Goal: Task Accomplishment & Management: Use online tool/utility

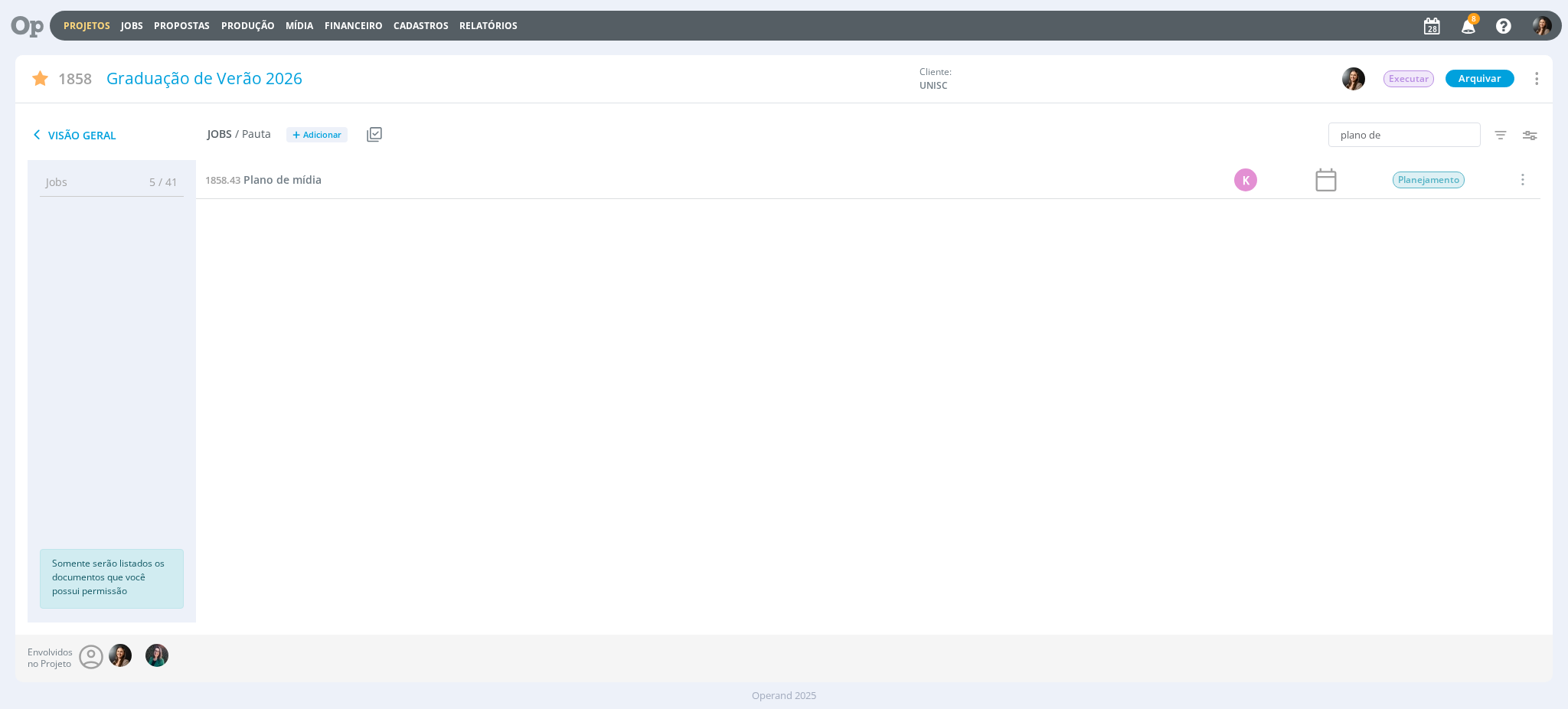
drag, startPoint x: 682, startPoint y: 417, endPoint x: 432, endPoint y: 5, distance: 481.9
click at [678, 408] on div "1858.2 Planejamento 13/06 Entregue Selecionar Concluir Cancelar Iniciar timeshe…" at bounding box center [867, 376] width 1345 height 431
drag, startPoint x: 491, startPoint y: 518, endPoint x: 367, endPoint y: 172, distance: 367.5
click at [485, 491] on div "1858.2 Planejamento 13/06 Entregue Selecionar Concluir Cancelar Iniciar timeshe…" at bounding box center [867, 376] width 1345 height 431
click at [92, 30] on link "Projetos" at bounding box center [86, 25] width 47 height 13
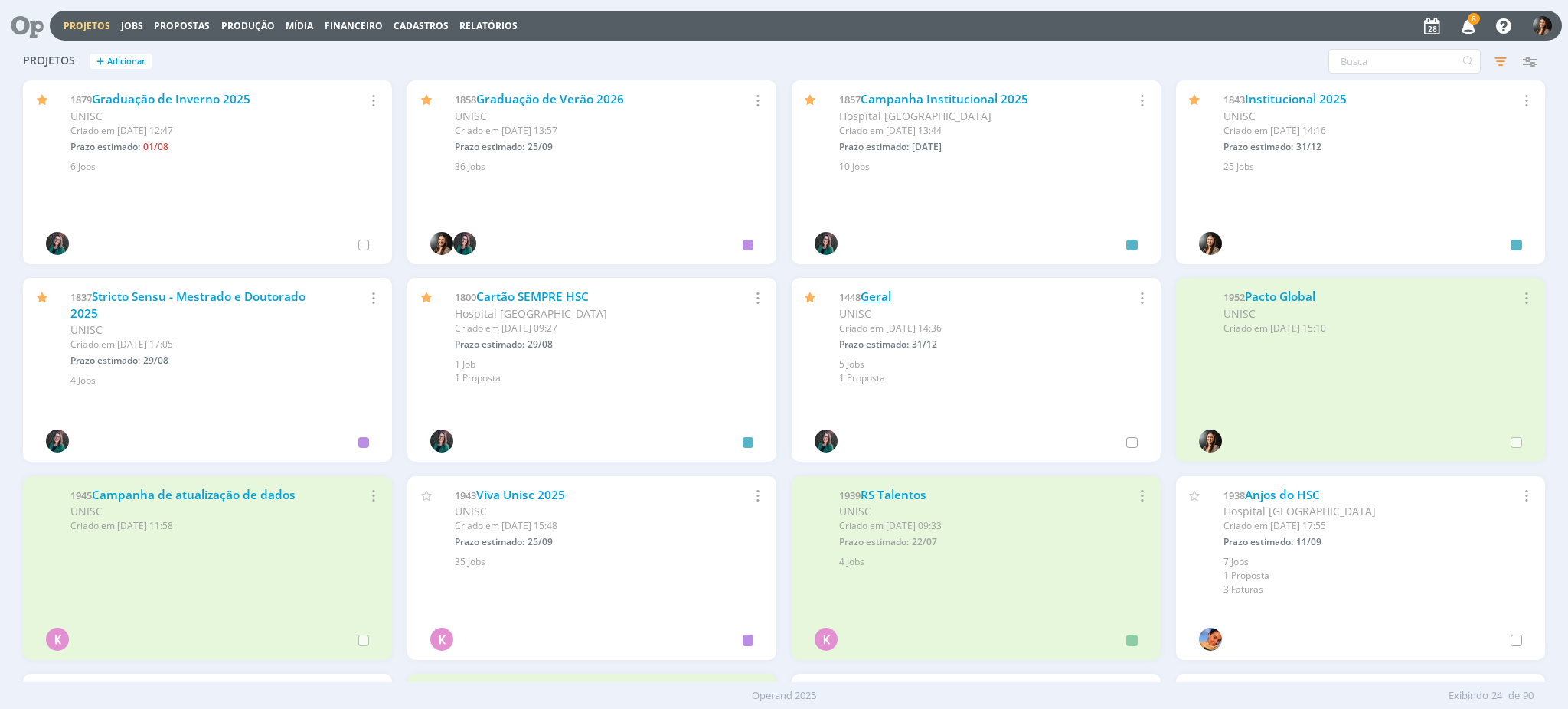
click at [871, 290] on link "Geral" at bounding box center [875, 297] width 31 height 16
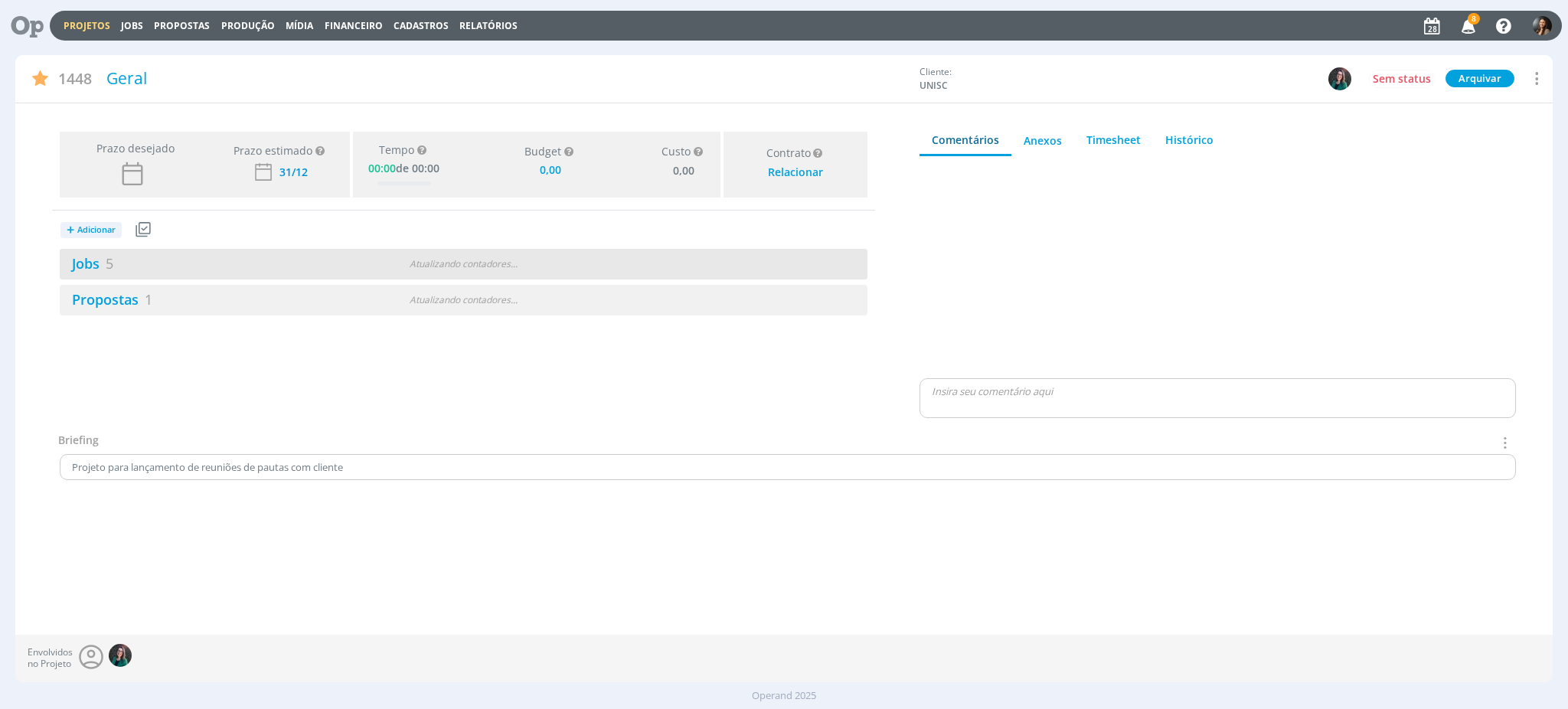
type input "0,00"
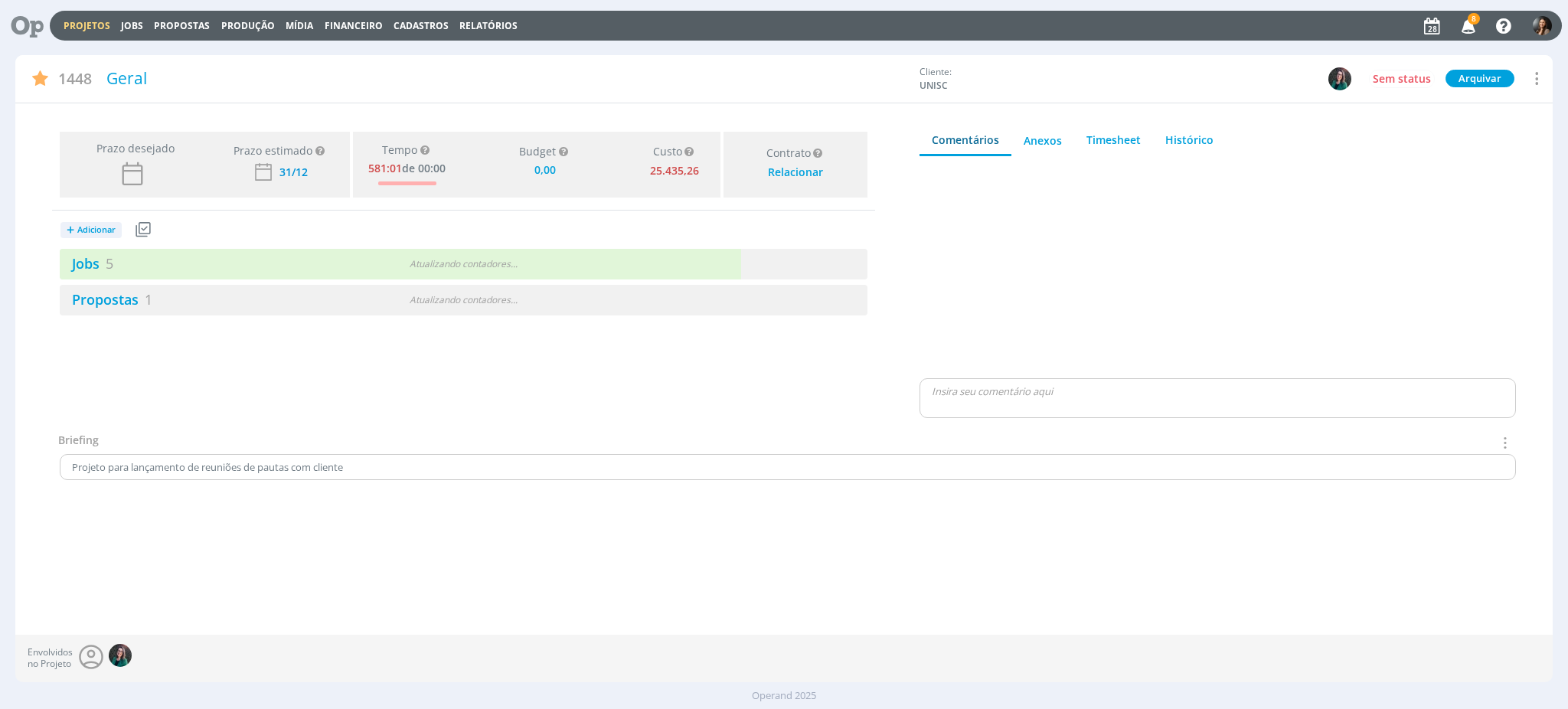
drag, startPoint x: 614, startPoint y: 263, endPoint x: 594, endPoint y: 280, distance: 26.2
click at [615, 263] on div "Jobs 5 Atualizando contadores . . ." at bounding box center [463, 264] width 808 height 31
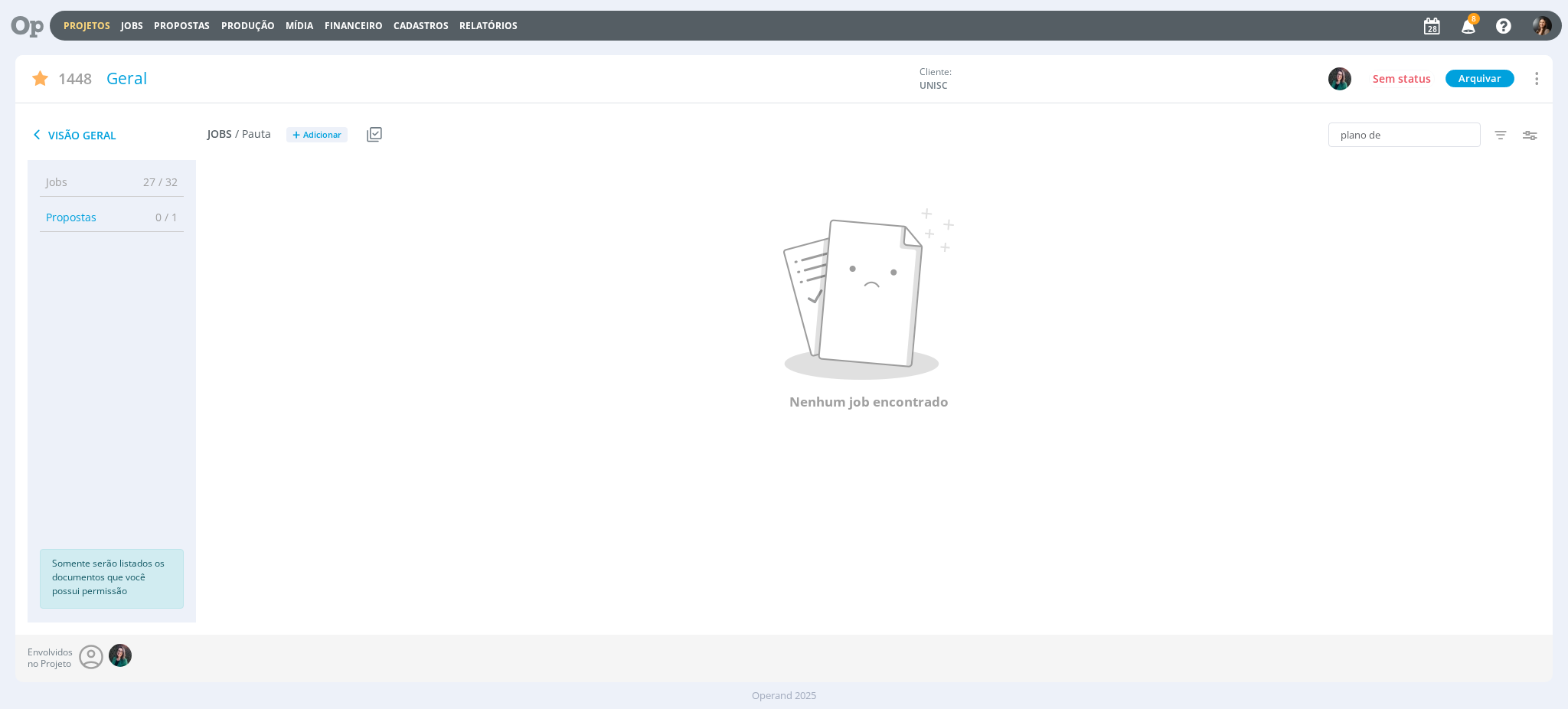
click at [82, 25] on link "Projetos" at bounding box center [86, 25] width 47 height 13
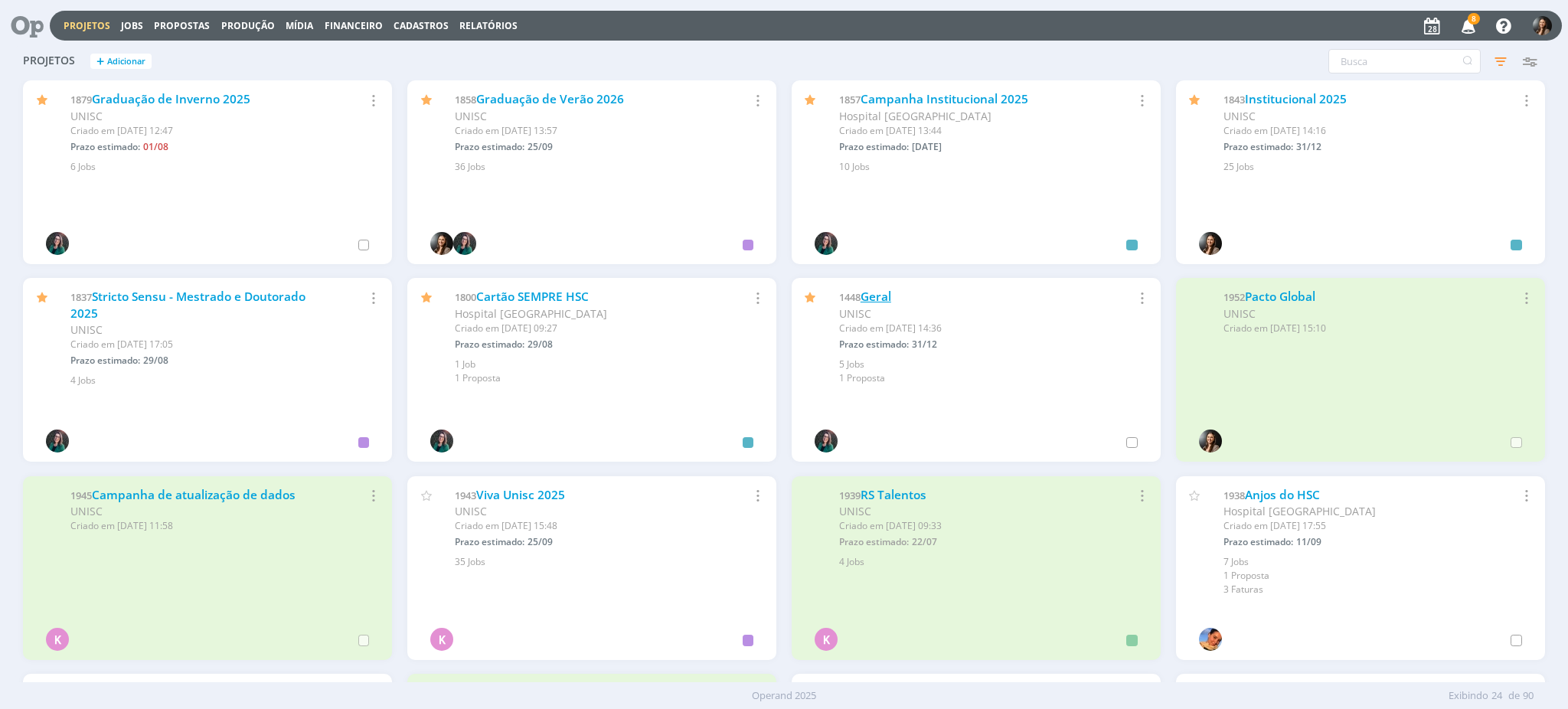
click at [879, 291] on link "Geral" at bounding box center [875, 297] width 31 height 16
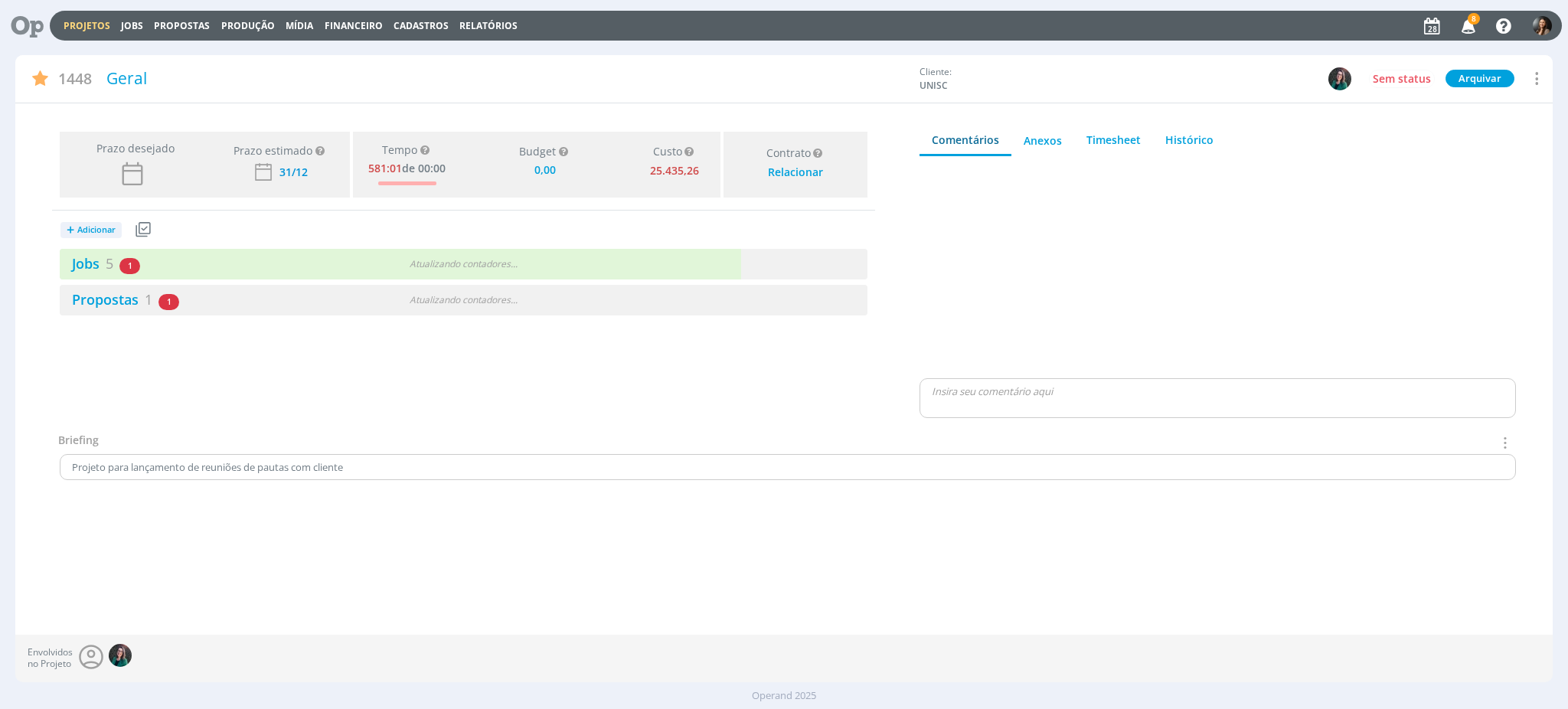
type input "0,00"
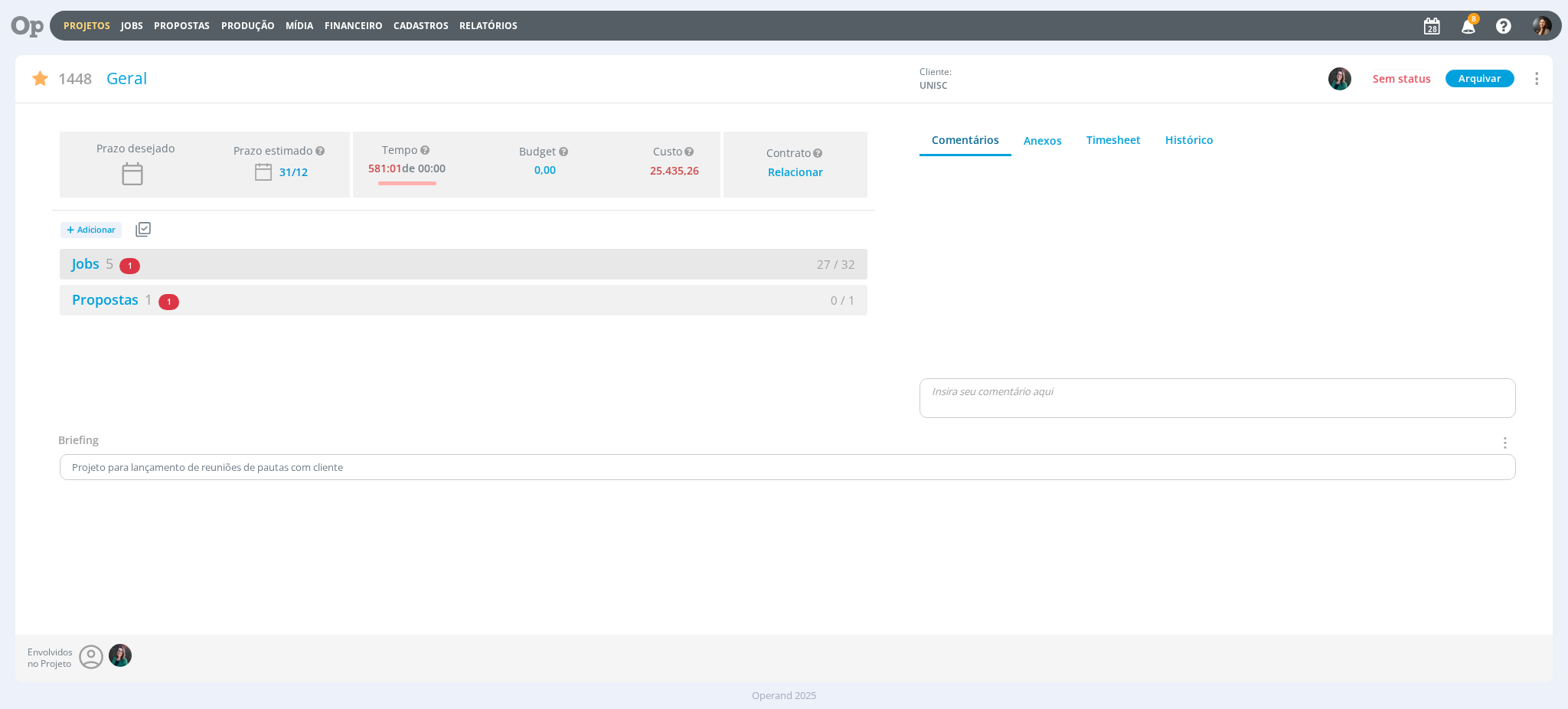
click at [785, 263] on div "27 / 32" at bounding box center [666, 265] width 404 height 18
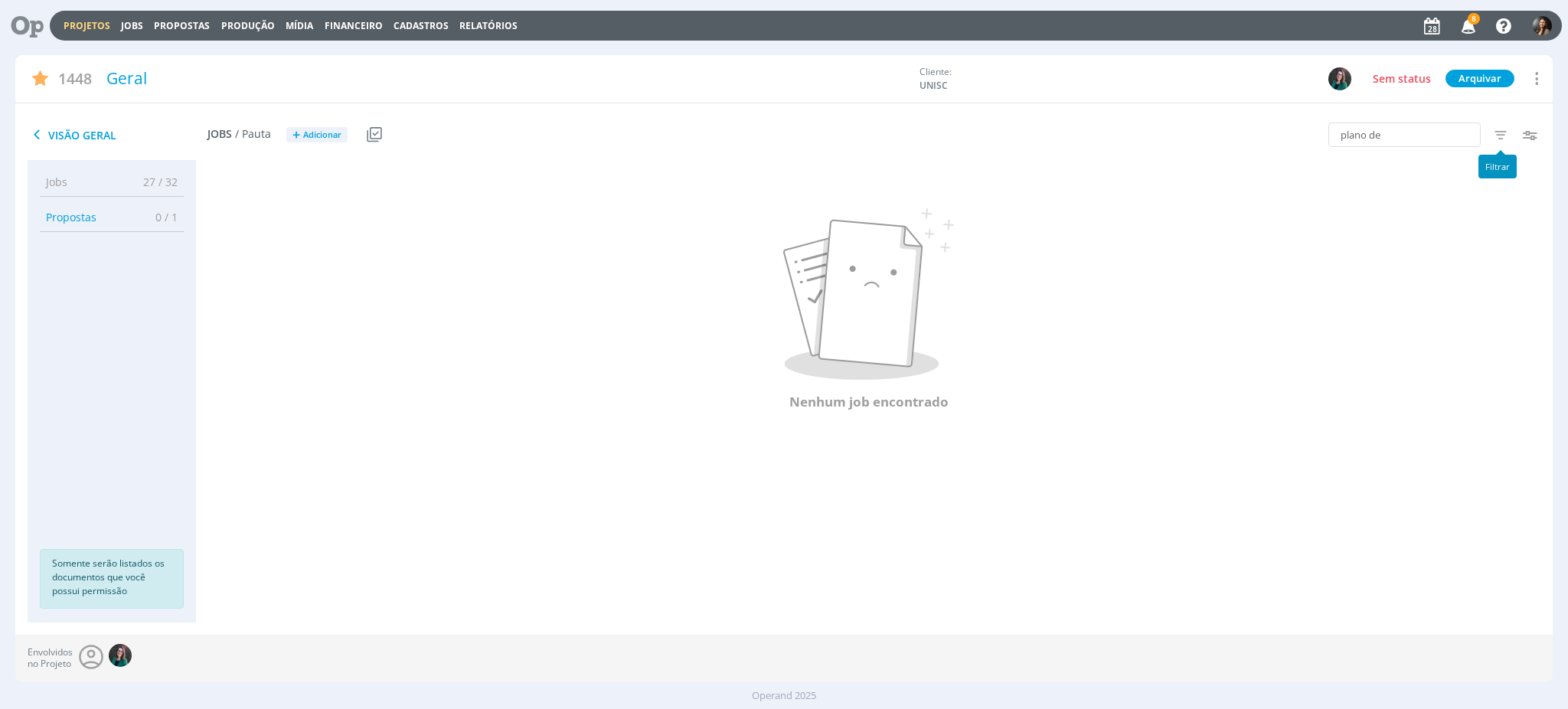
click at [1502, 129] on icon "button" at bounding box center [1501, 135] width 28 height 28
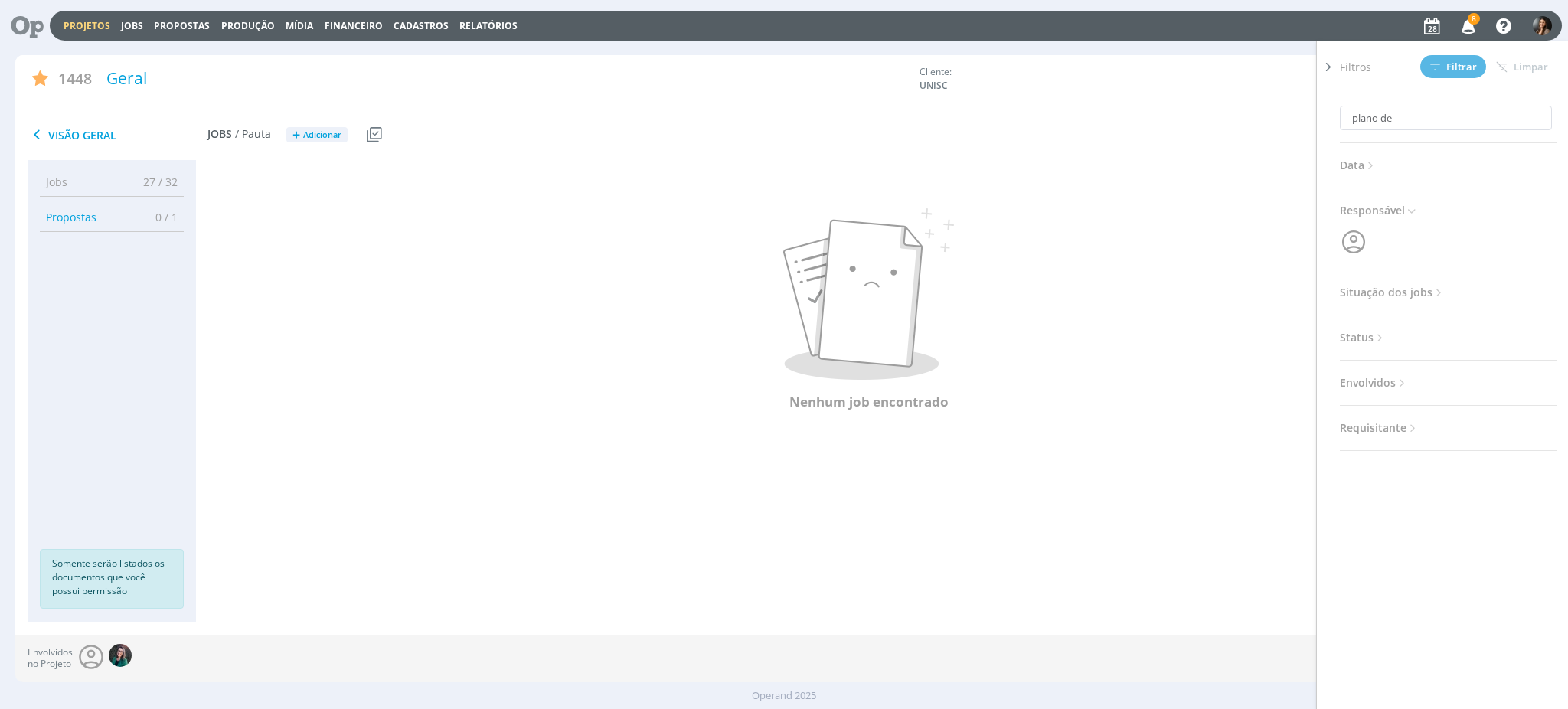
click at [1410, 264] on div "plano de Data Personalizado a Responsável Situação dos jobs Abertos Concluídos …" at bounding box center [1448, 272] width 217 height 357
click at [1411, 290] on span "Situação dos jobs" at bounding box center [1392, 293] width 105 height 20
drag, startPoint x: 1446, startPoint y: 317, endPoint x: 1441, endPoint y: 338, distance: 21.6
click at [1446, 324] on span "Concluídos" at bounding box center [1439, 325] width 57 height 33
click at [1441, 338] on span at bounding box center [1439, 334] width 31 height 15
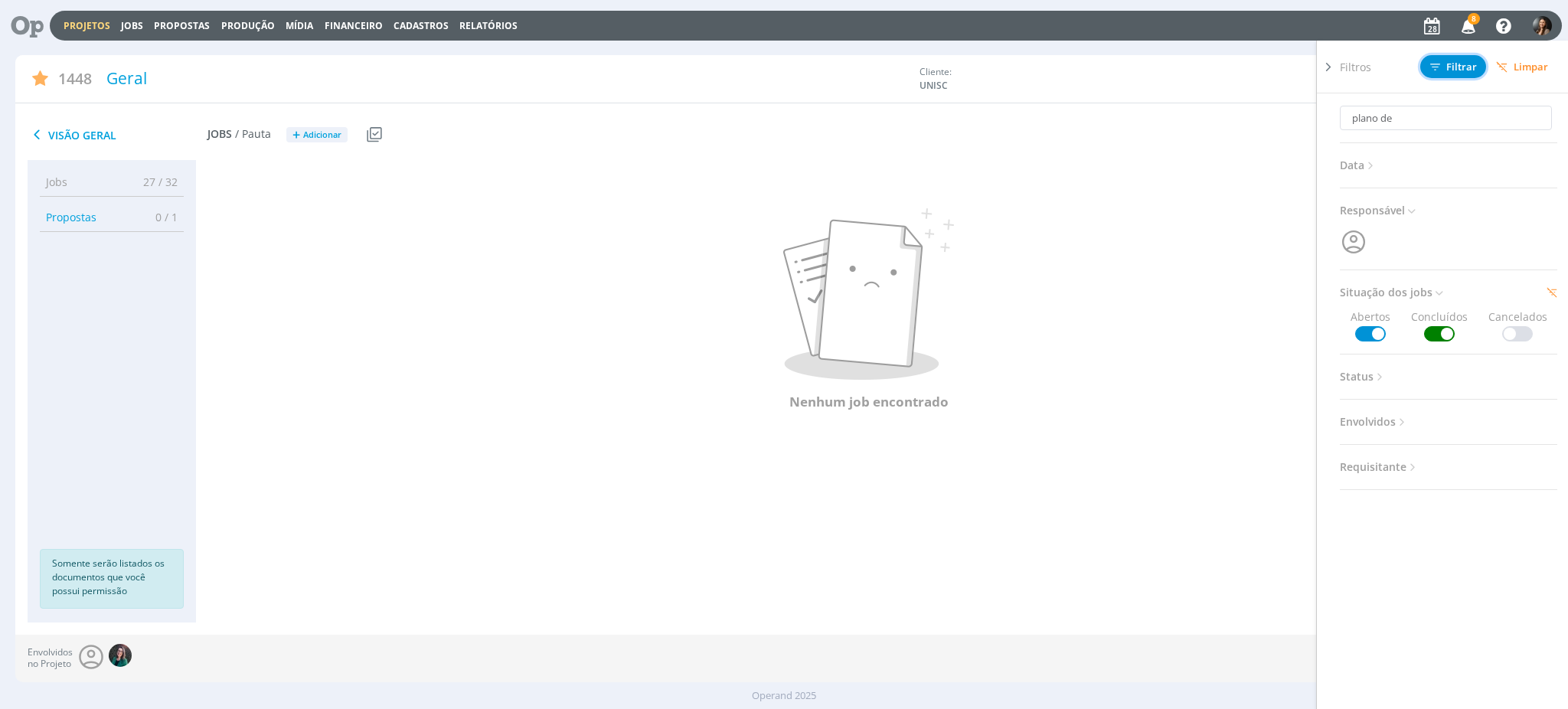
drag, startPoint x: 1450, startPoint y: 67, endPoint x: 1254, endPoint y: 153, distance: 214.0
click at [1450, 68] on span "Filtrar" at bounding box center [1453, 67] width 47 height 10
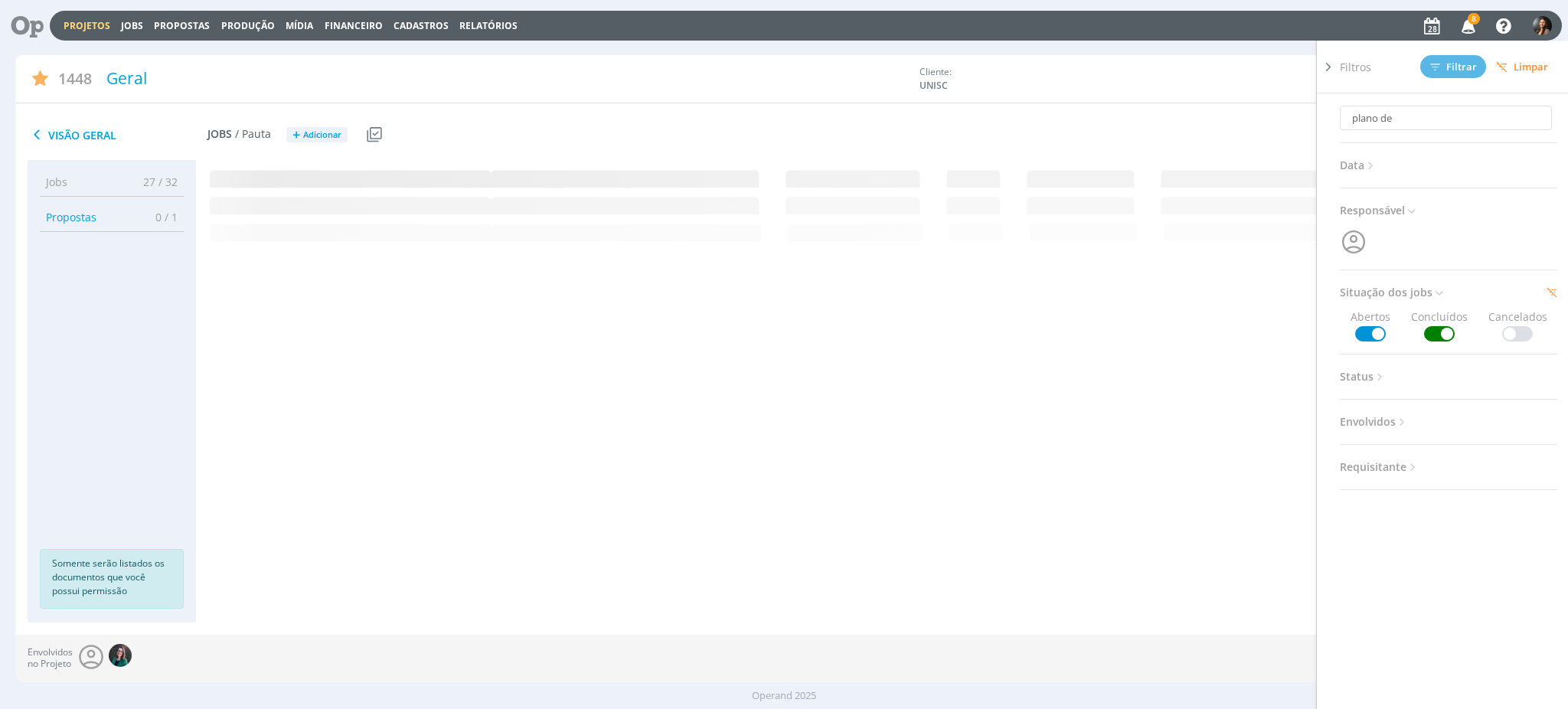
drag, startPoint x: 427, startPoint y: 464, endPoint x: 414, endPoint y: 453, distance: 17.0
click at [427, 464] on div at bounding box center [867, 390] width 1345 height 462
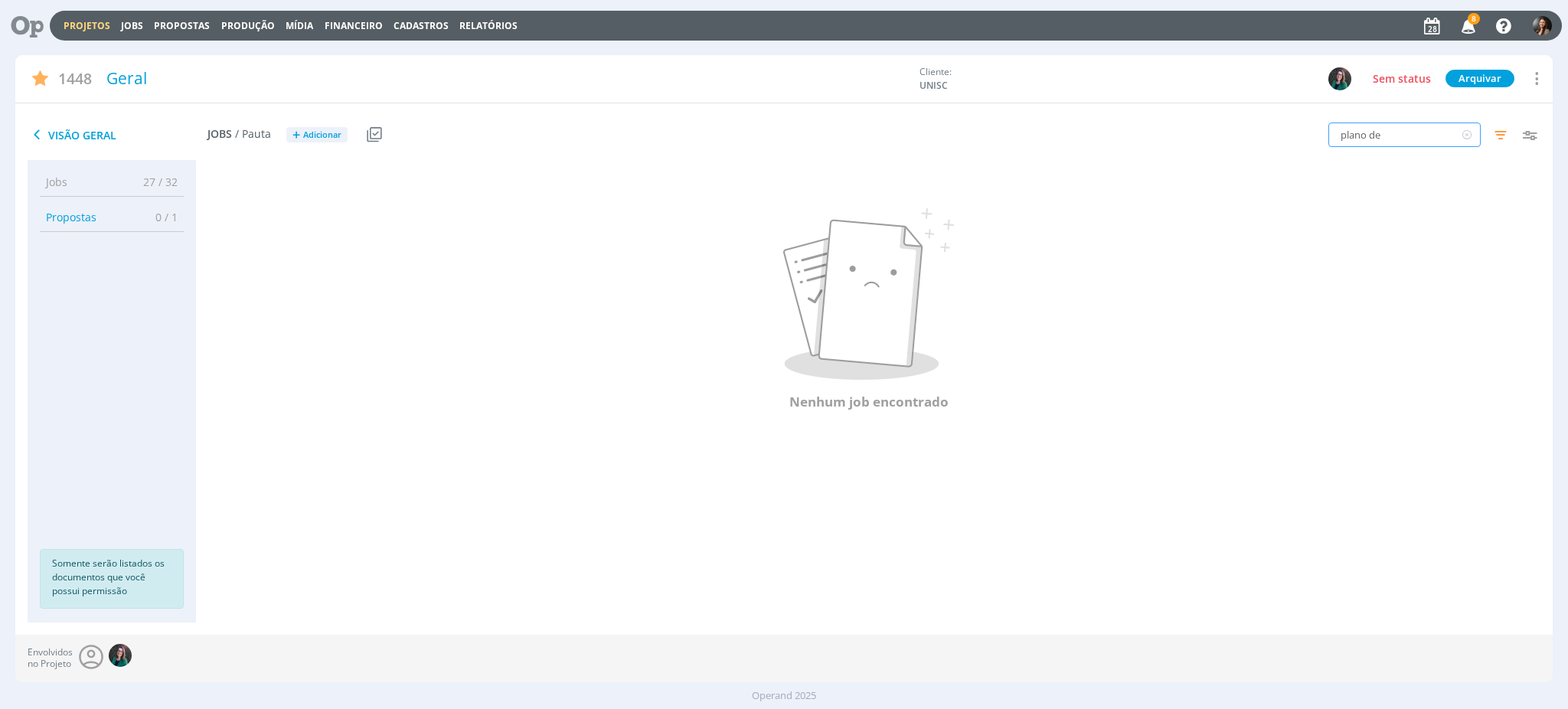
drag, startPoint x: 1423, startPoint y: 132, endPoint x: 1318, endPoint y: 154, distance: 107.3
click at [1318, 153] on div "plano de Filtros Filtrar Limpar plano de Data Personalizado a Responsável Situa…" at bounding box center [1296, 135] width 512 height 39
drag, startPoint x: 716, startPoint y: 565, endPoint x: 654, endPoint y: 537, distance: 68.0
click at [714, 565] on div "Nenhum job encontrado" at bounding box center [867, 390] width 1345 height 462
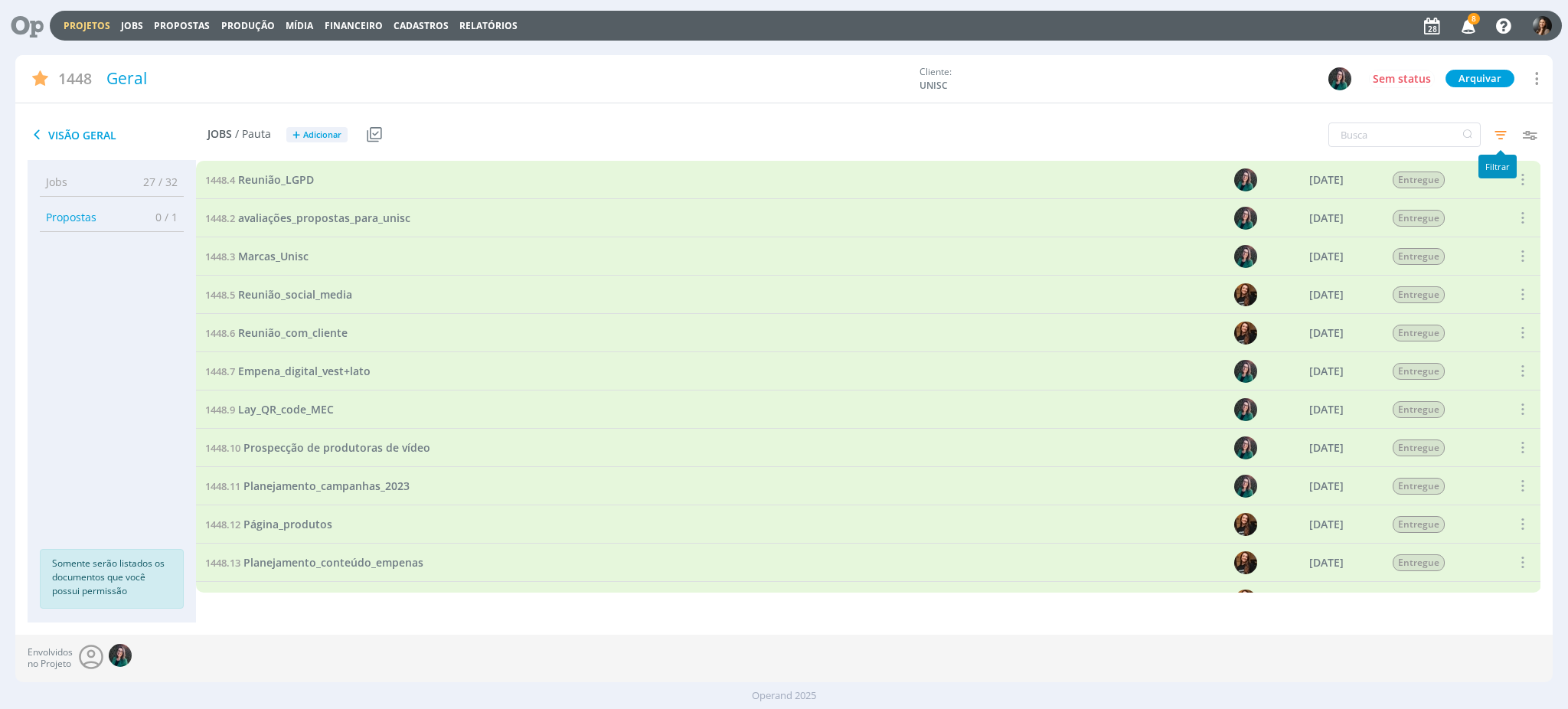
click at [1500, 139] on icon "button" at bounding box center [1501, 135] width 28 height 28
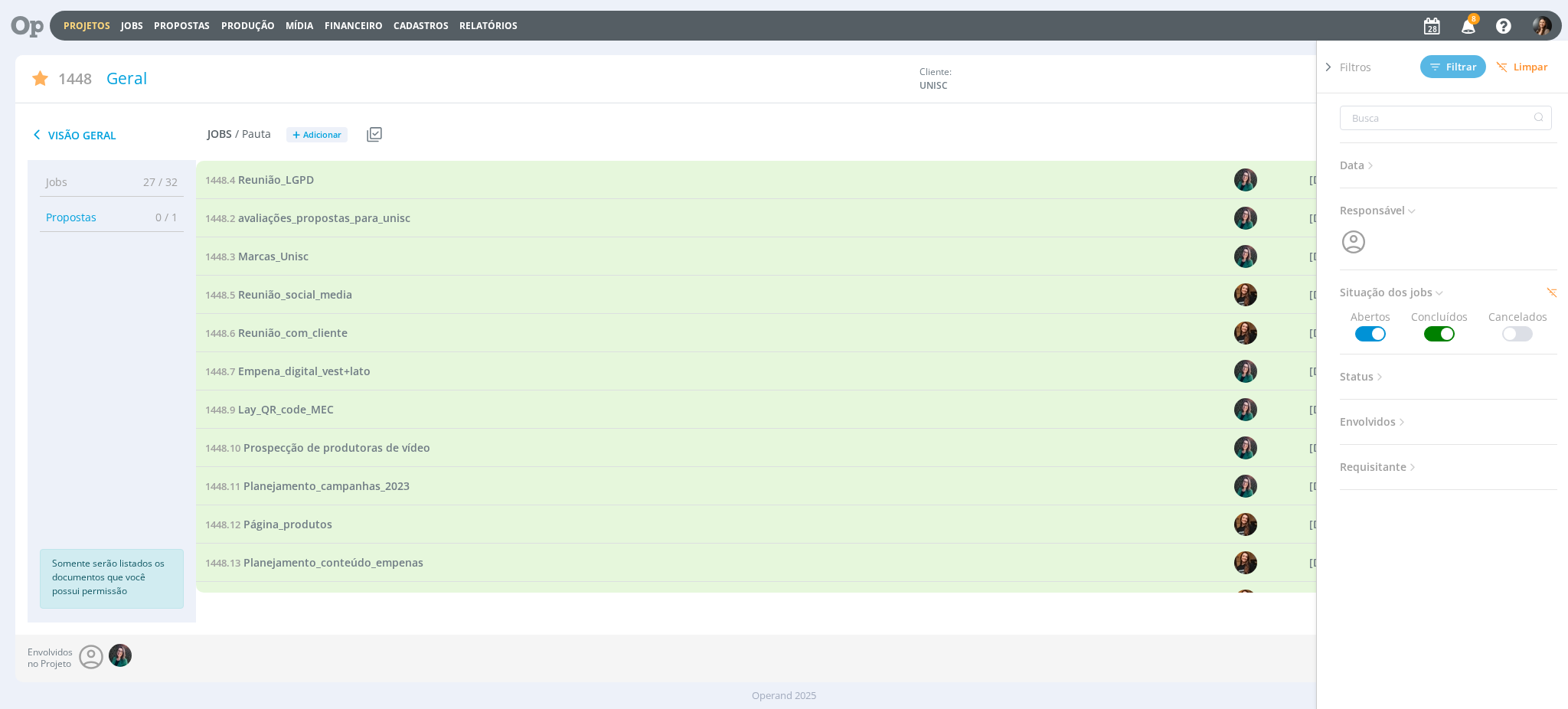
drag, startPoint x: 1442, startPoint y: 327, endPoint x: 1453, endPoint y: 210, distance: 117.5
click at [1444, 327] on span at bounding box center [1439, 334] width 31 height 15
click at [1446, 69] on span "Filtrar" at bounding box center [1453, 67] width 47 height 10
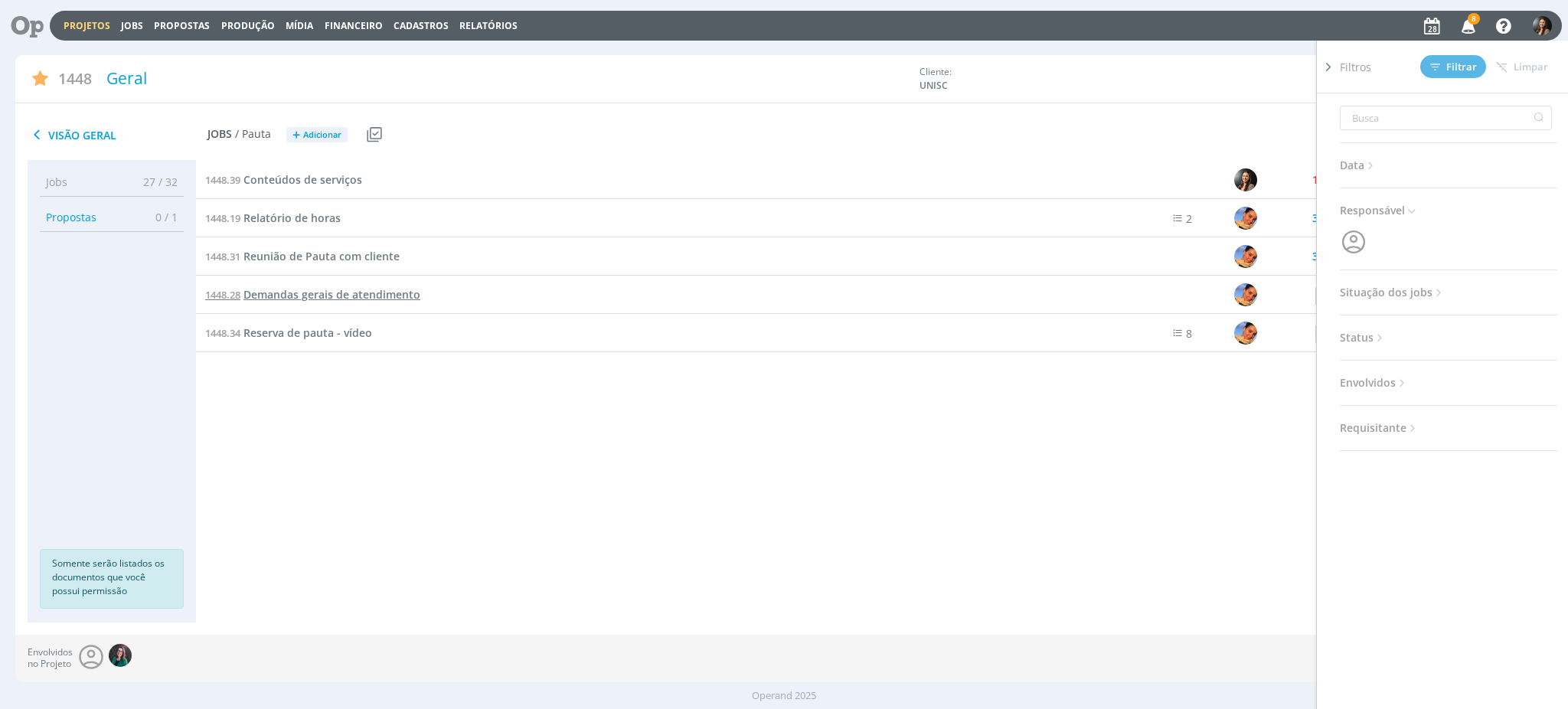
click at [286, 302] on link "1448.28 Demandas gerais de atendimento" at bounding box center [313, 295] width 215 height 17
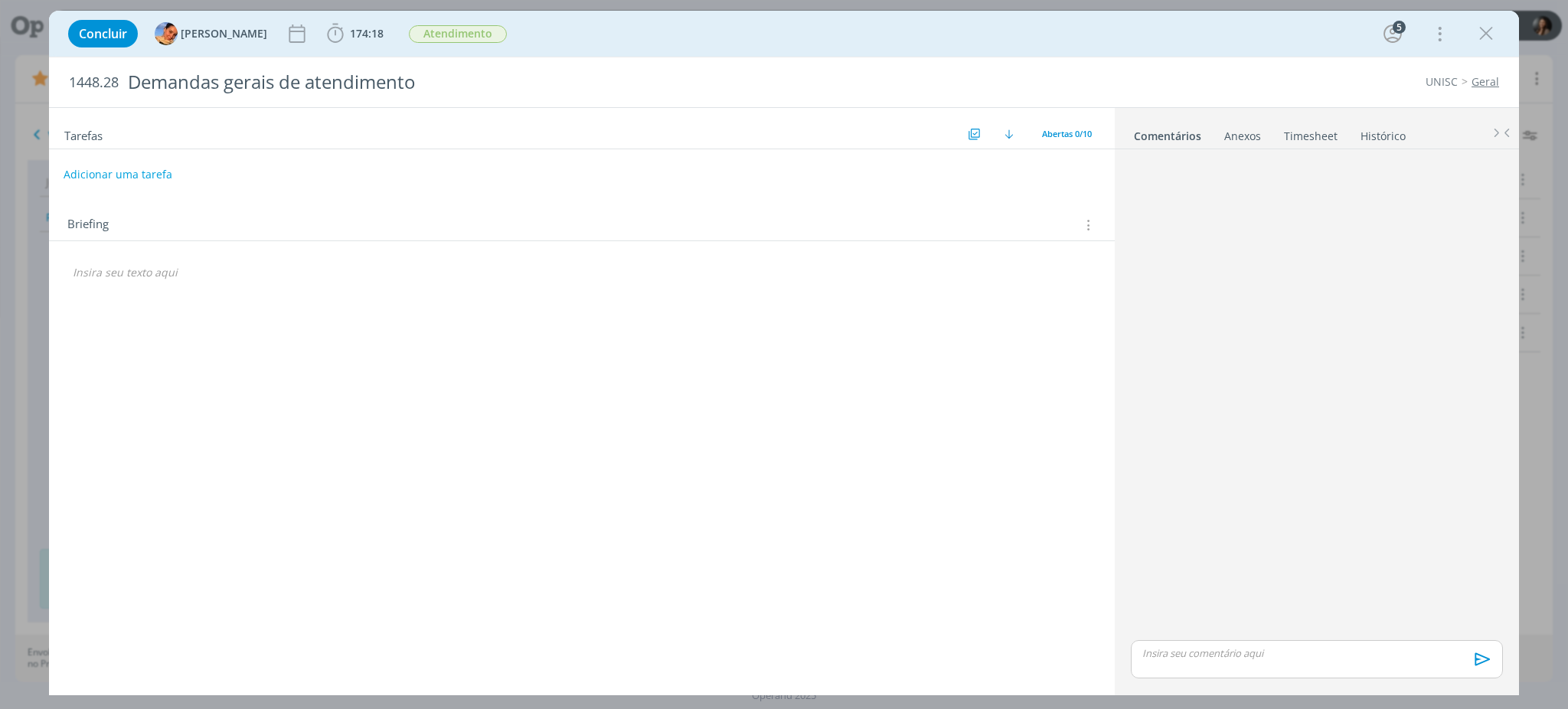
click at [125, 179] on button "Adicionar uma tarefa" at bounding box center [118, 175] width 109 height 26
type input "R"
type input "A"
click at [178, 170] on input "Alinhamentos internos sobre demandas" at bounding box center [480, 174] width 810 height 22
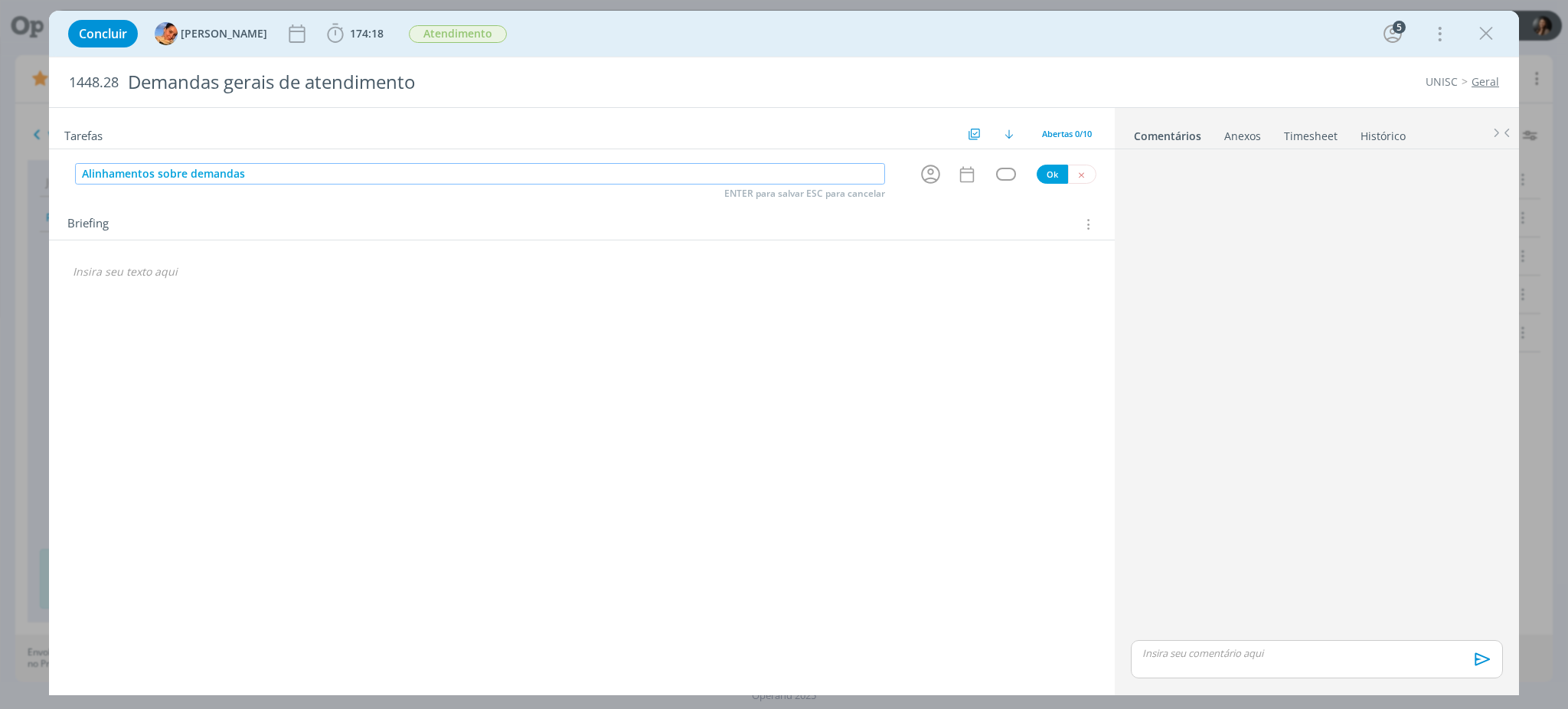
drag, startPoint x: 266, startPoint y: 169, endPoint x: 121, endPoint y: 183, distance: 145.7
click at [32, 231] on div "Concluir [PERSON_NAME] 174:18 Iniciar Apontar Data * [DATE] Horas * 00:00 Taref…" at bounding box center [784, 354] width 1568 height 709
drag, startPoint x: 236, startPoint y: 163, endPoint x: 144, endPoint y: 189, distance: 95.6
click at [233, 163] on div "[PERSON_NAME] sobre demandas ENTER para salvar ESC para cancelar" at bounding box center [480, 174] width 810 height 23
click at [129, 180] on input "Alinhamentos sobre demandas" at bounding box center [480, 174] width 810 height 22
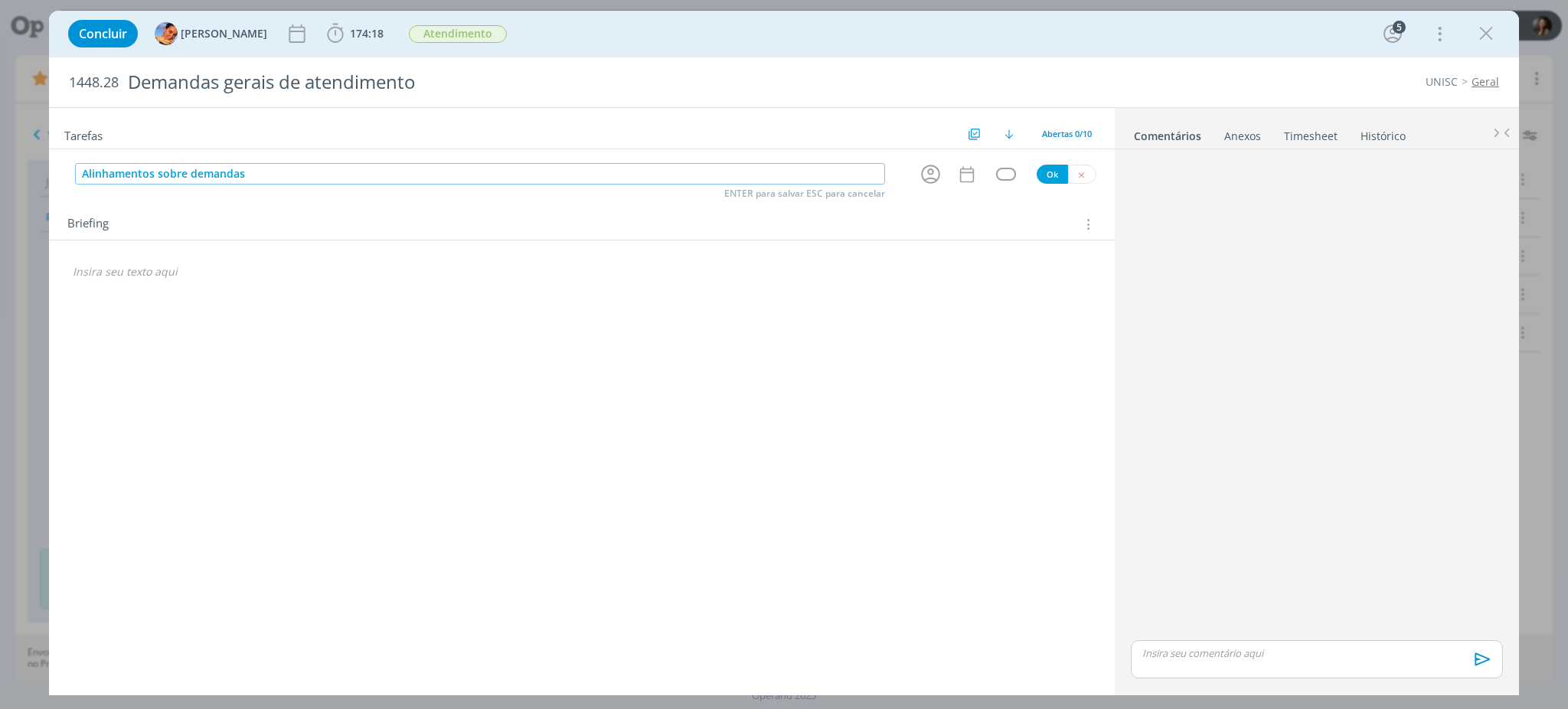
click at [130, 180] on input "Alinhamentos sobre demandas" at bounding box center [480, 174] width 810 height 22
click at [935, 172] on icon "dialog" at bounding box center [931, 175] width 24 height 24
type input "Reunião de atendimento sobre demandas"
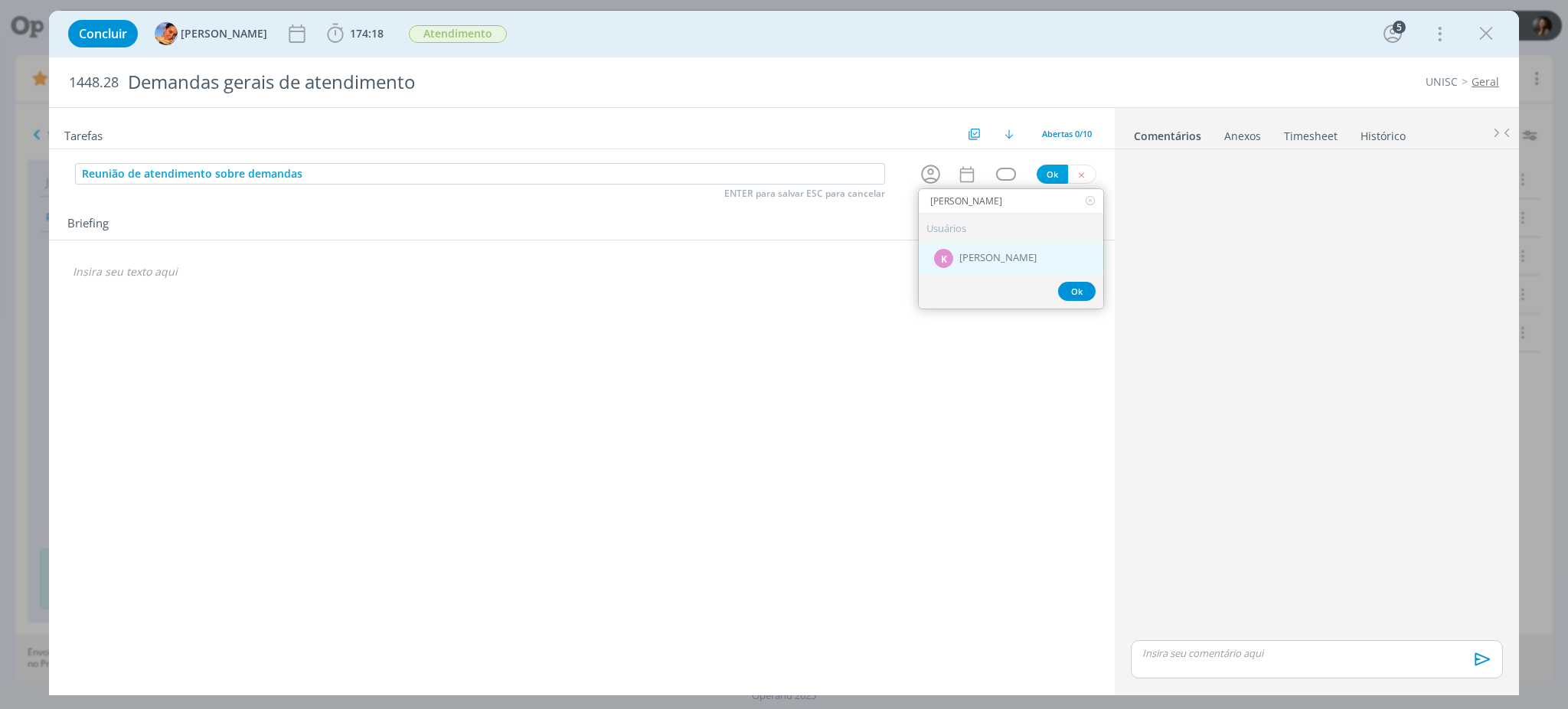
type input "[PERSON_NAME]"
drag, startPoint x: 1020, startPoint y: 255, endPoint x: 999, endPoint y: 205, distance: 54.2
click at [1017, 253] on span "[PERSON_NAME]" at bounding box center [998, 259] width 77 height 12
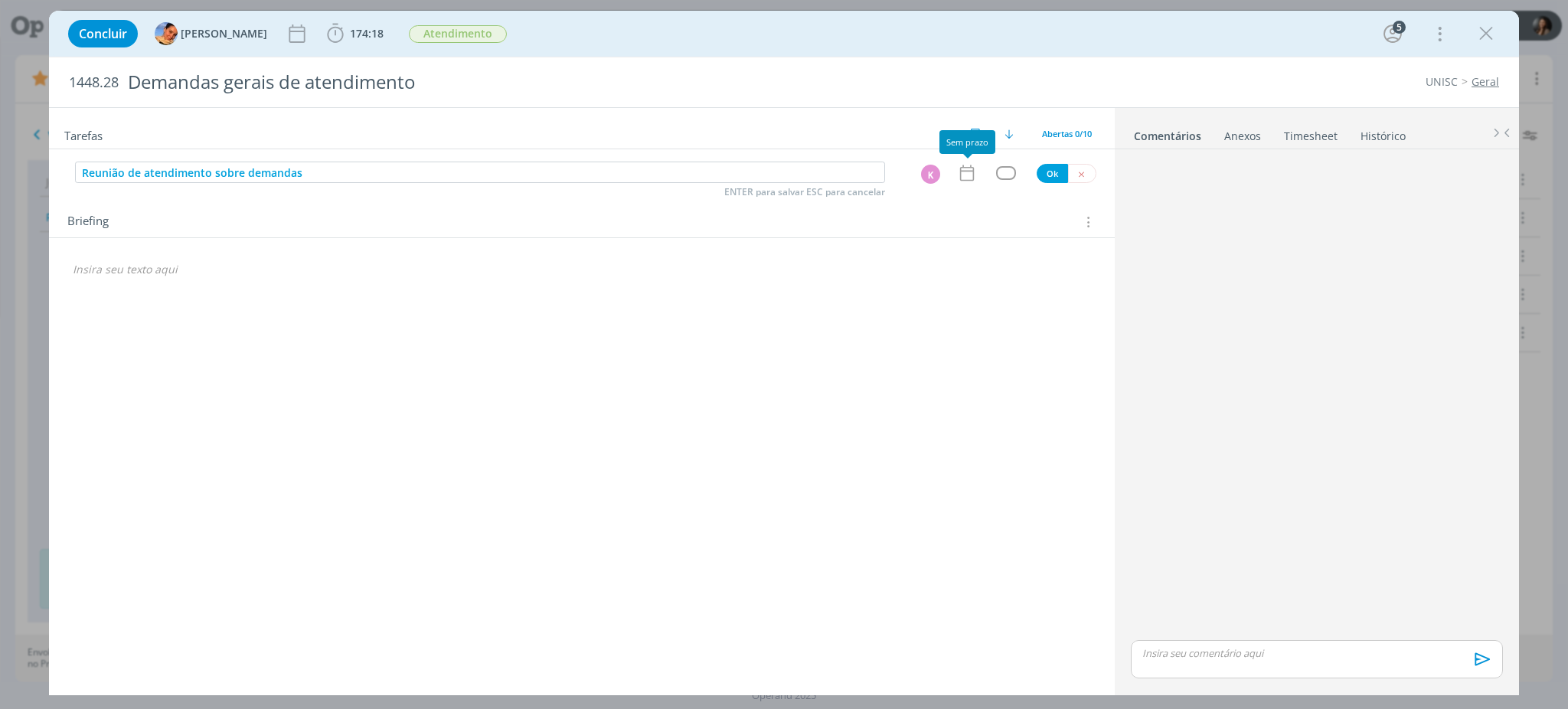
drag, startPoint x: 966, startPoint y: 182, endPoint x: 971, endPoint y: 236, distance: 54.2
click at [964, 183] on div "Reunião de atendimento sobre demandas ENTER para salvar ESC para cancelar K Ok" at bounding box center [582, 173] width 1066 height 23
click at [960, 170] on icon "dialog" at bounding box center [967, 174] width 14 height 16
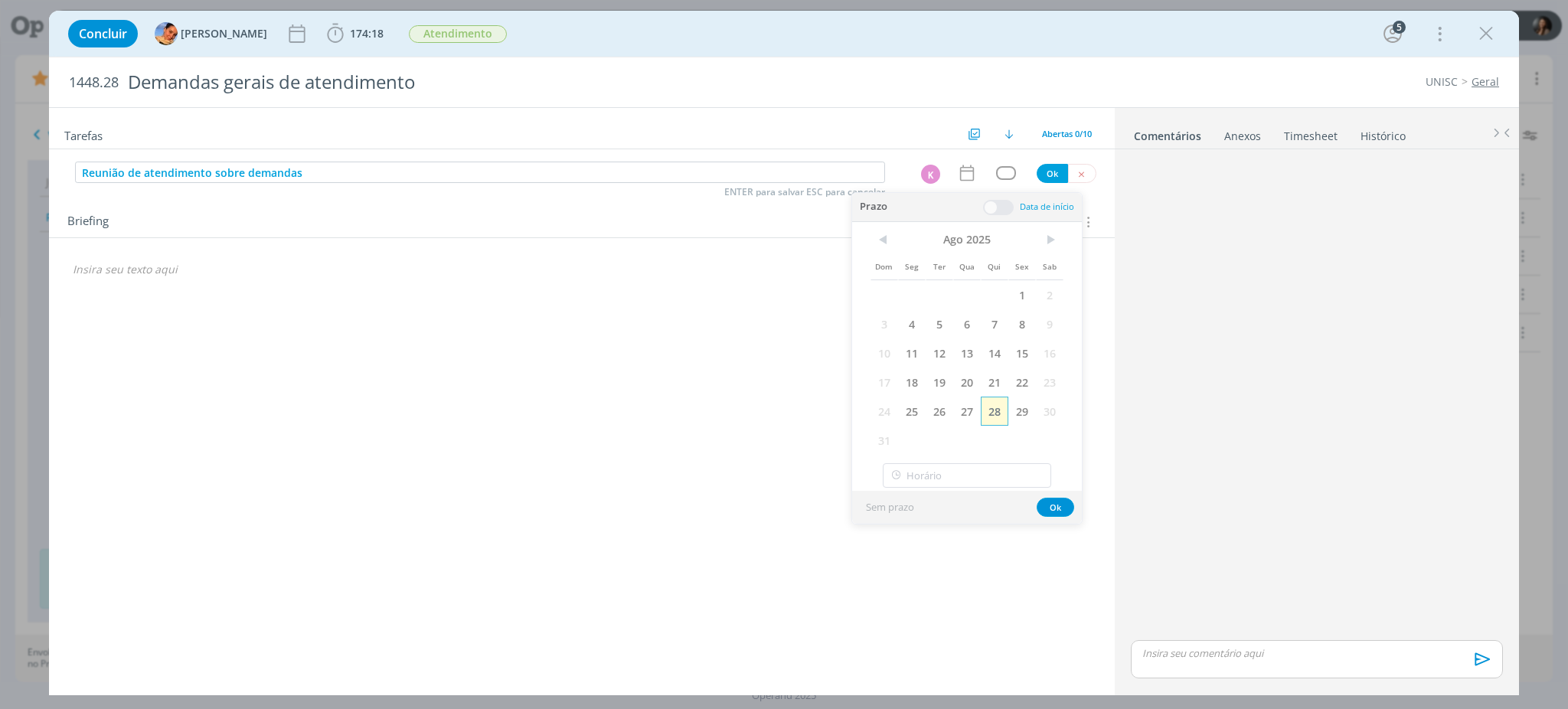
click at [993, 404] on span "28" at bounding box center [994, 411] width 28 height 29
click at [999, 214] on div "Prazo Data de início" at bounding box center [967, 207] width 229 height 29
click at [999, 209] on span at bounding box center [998, 207] width 31 height 15
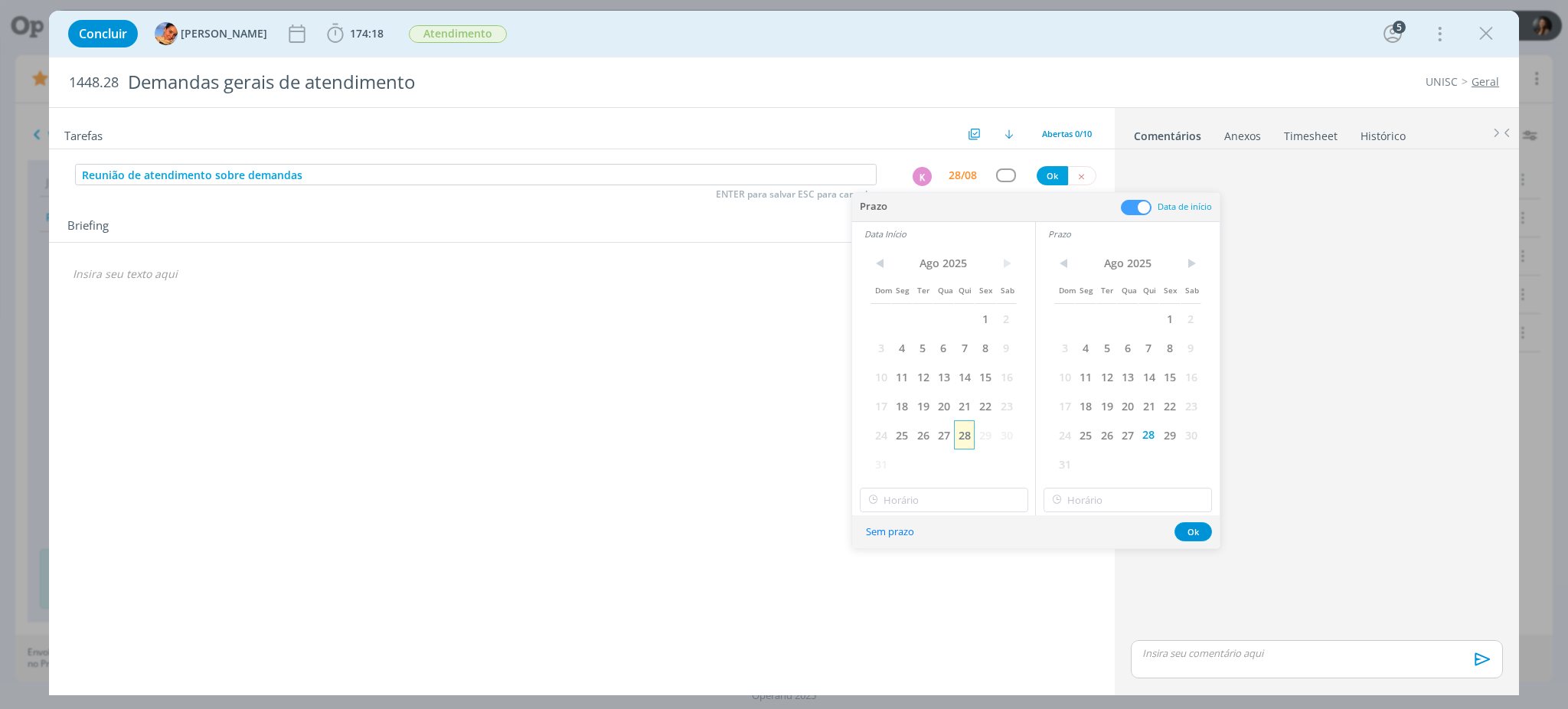
click at [969, 429] on span "28" at bounding box center [964, 435] width 21 height 29
click at [970, 498] on input "13:00" at bounding box center [944, 499] width 169 height 25
click at [891, 572] on div "09:30" at bounding box center [946, 573] width 171 height 28
type input "09:30"
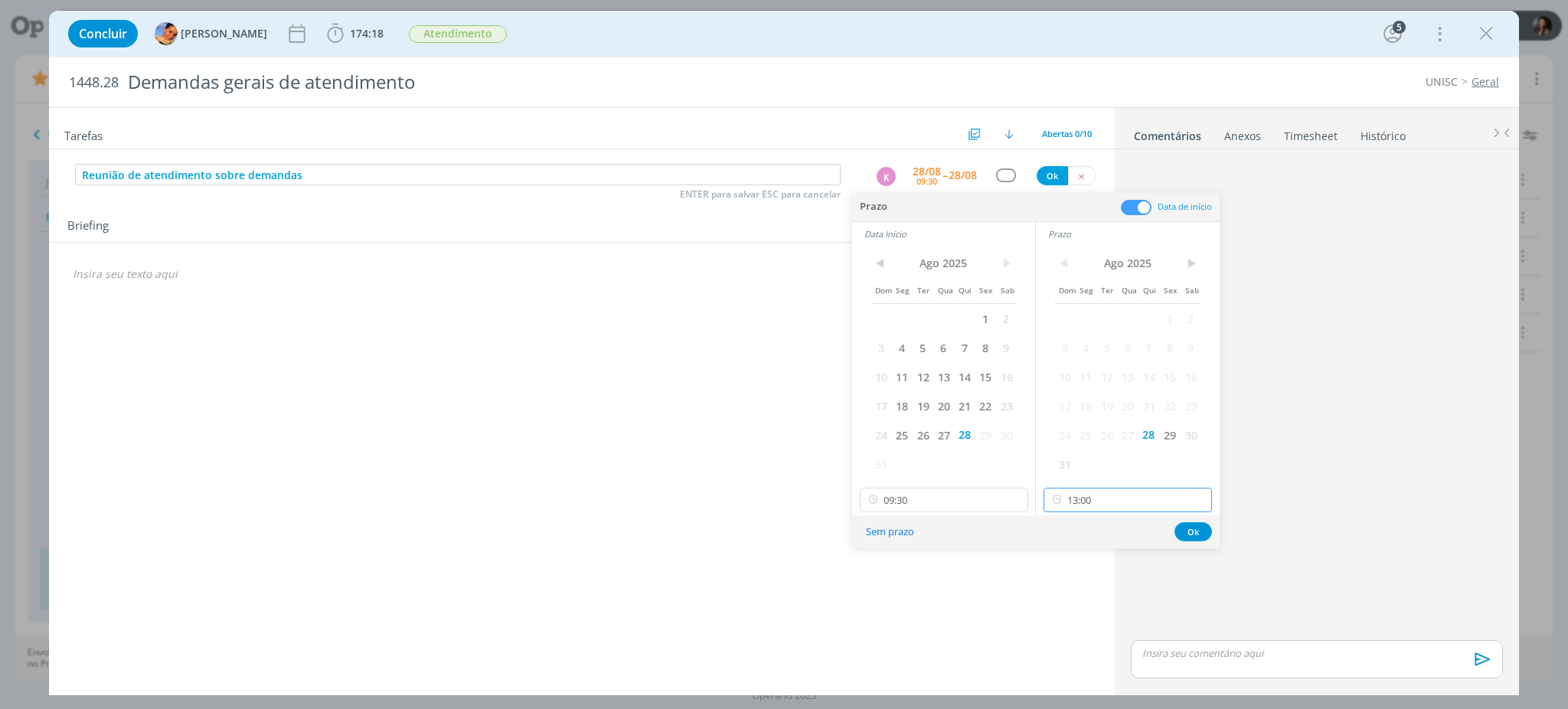
drag, startPoint x: 1092, startPoint y: 489, endPoint x: 1095, endPoint y: 501, distance: 12.4
click at [1092, 494] on input "13:00" at bounding box center [1128, 499] width 169 height 25
click at [1076, 538] on div "12:00" at bounding box center [1129, 542] width 171 height 28
type input "12:00"
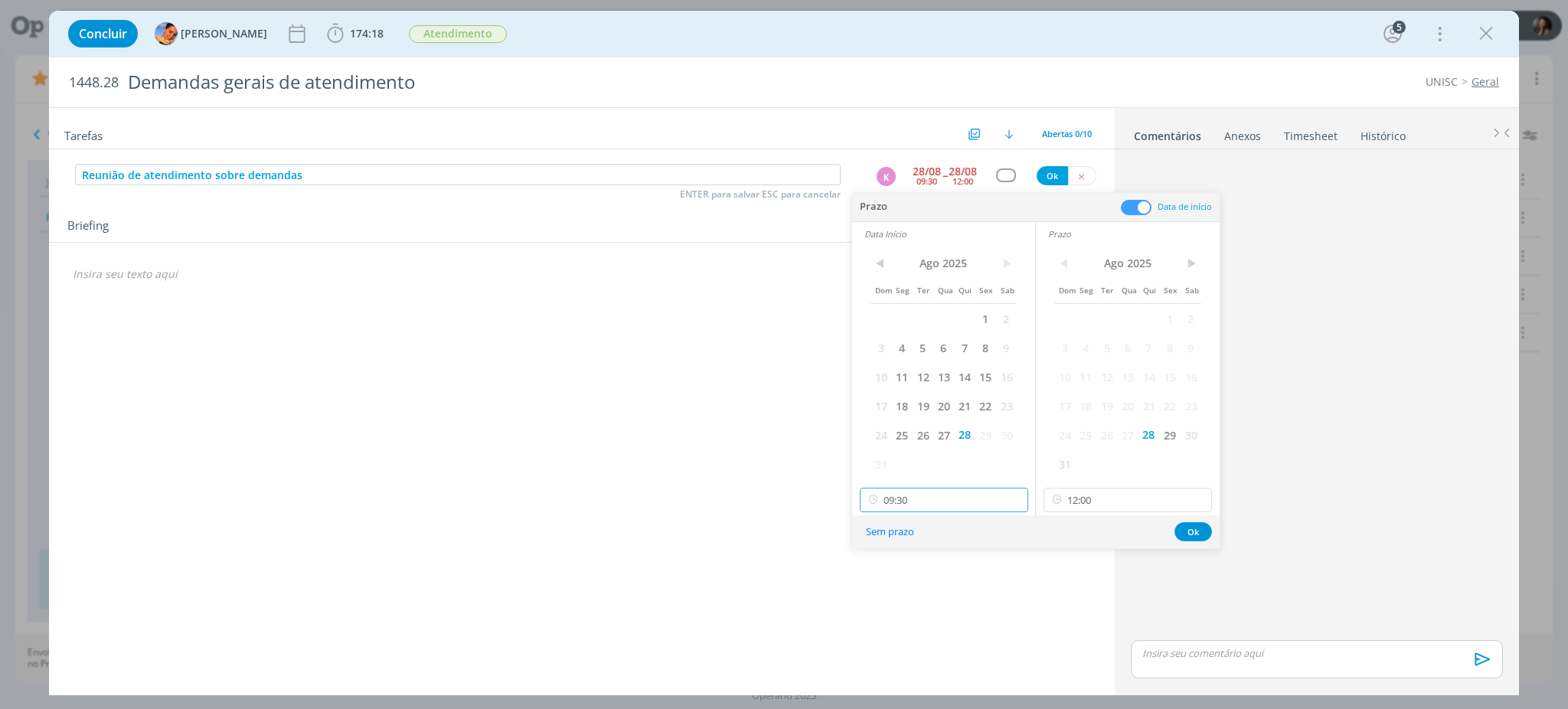
scroll to position [931, 0]
click at [948, 499] on input "09:30" at bounding box center [944, 499] width 169 height 25
drag, startPoint x: 909, startPoint y: 568, endPoint x: 981, endPoint y: 555, distance: 73.2
click at [909, 569] on div "09:45" at bounding box center [946, 579] width 171 height 28
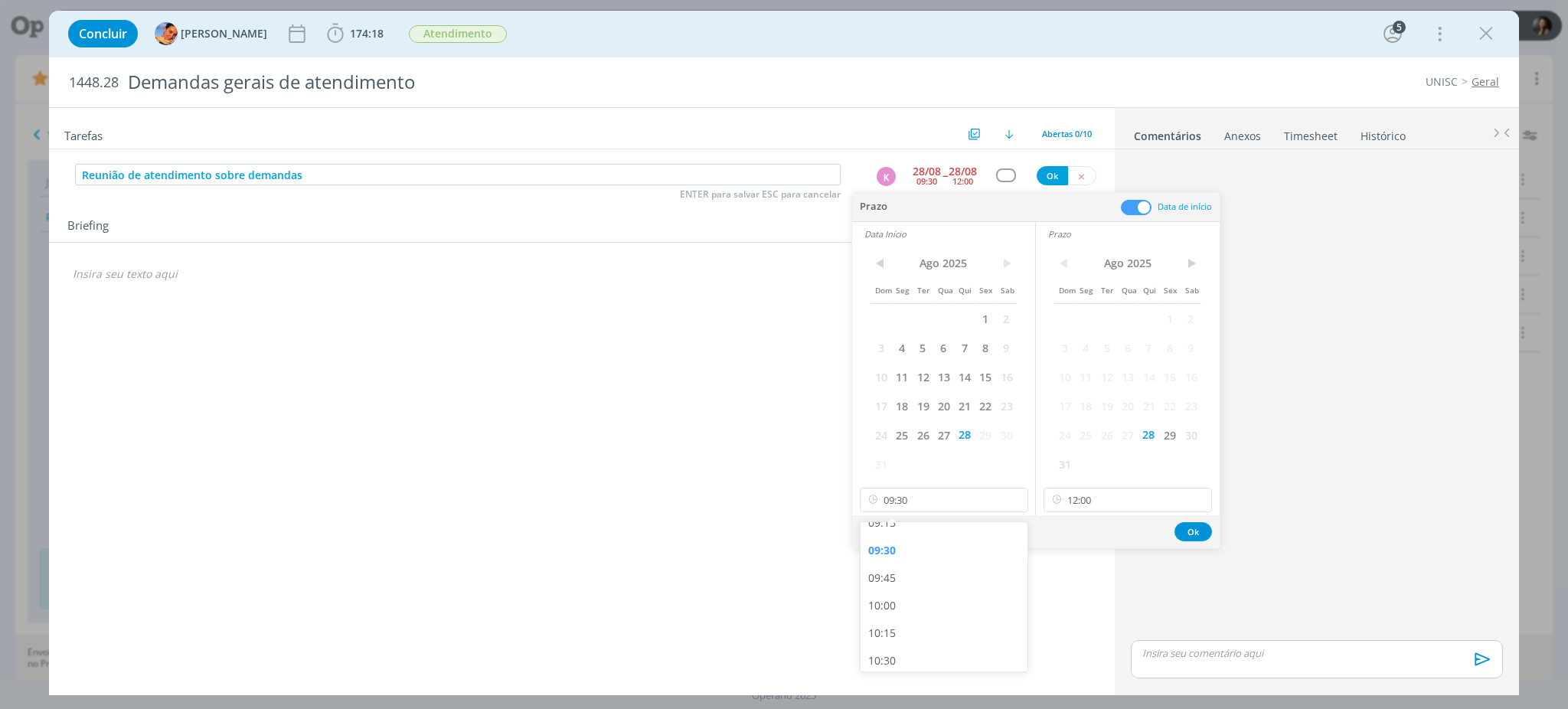
type input "09:45"
click at [1196, 532] on button "Ok" at bounding box center [1193, 531] width 38 height 19
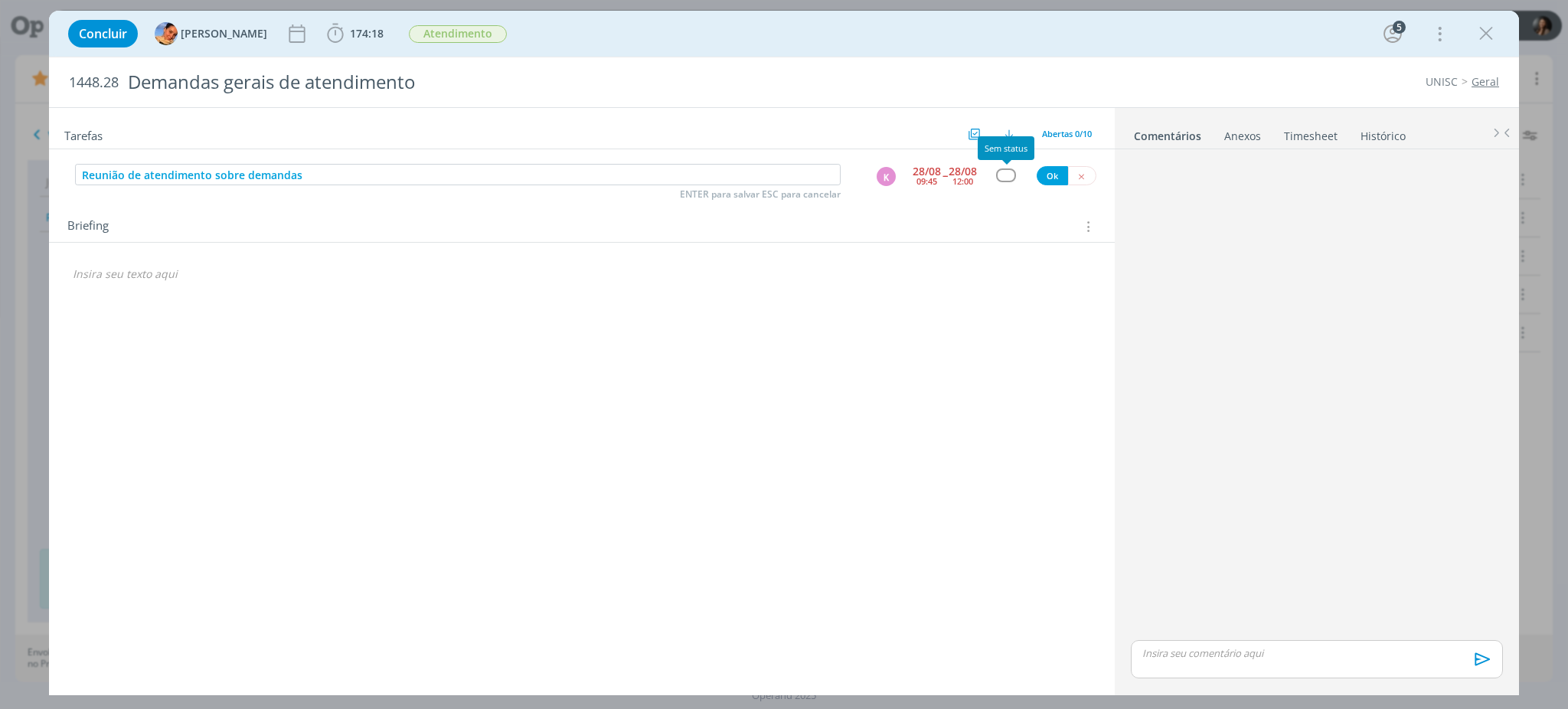
click at [1005, 175] on div "dialog" at bounding box center [1005, 175] width 19 height 13
type input "ate"
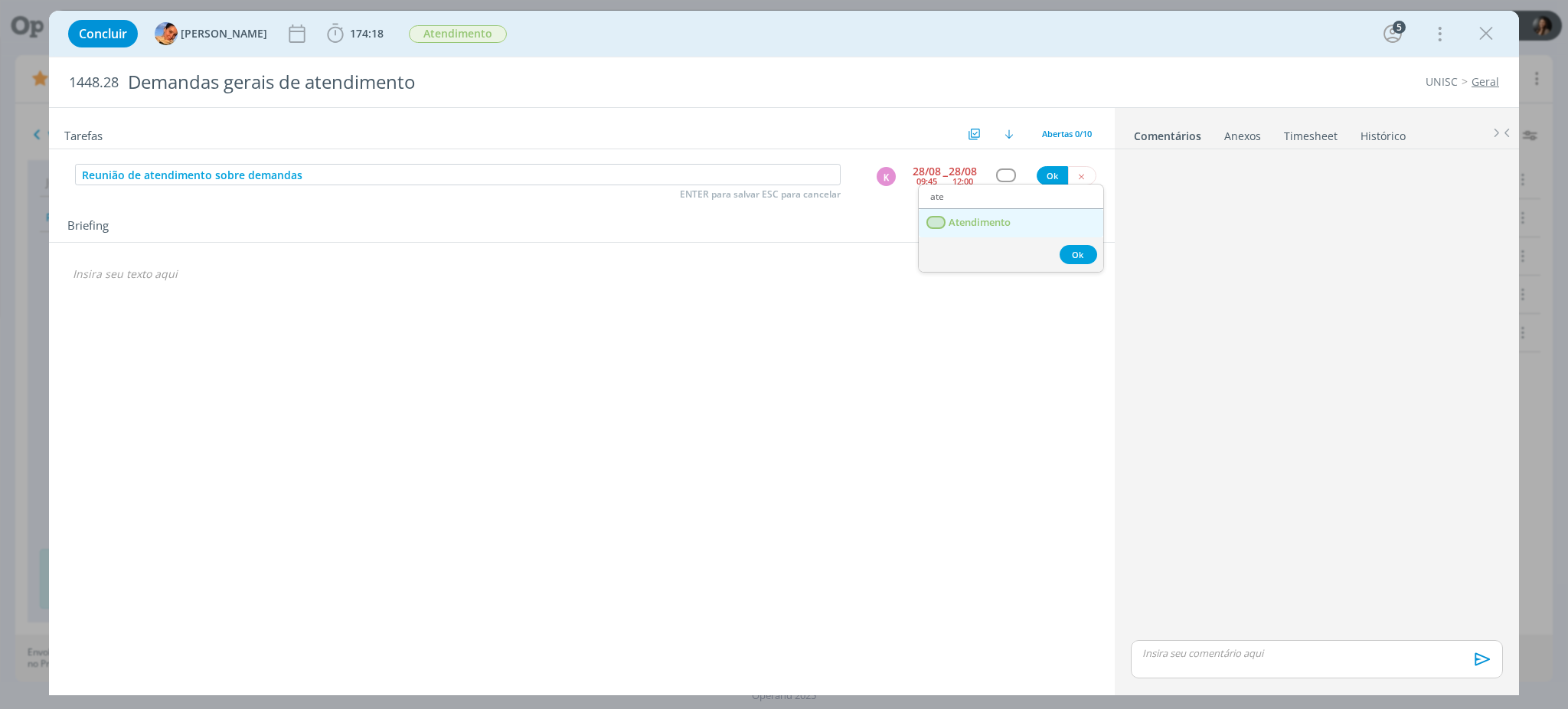
drag, startPoint x: 1023, startPoint y: 226, endPoint x: 1034, endPoint y: 203, distance: 25.5
click at [1022, 226] on link "Atendimento" at bounding box center [1011, 223] width 185 height 29
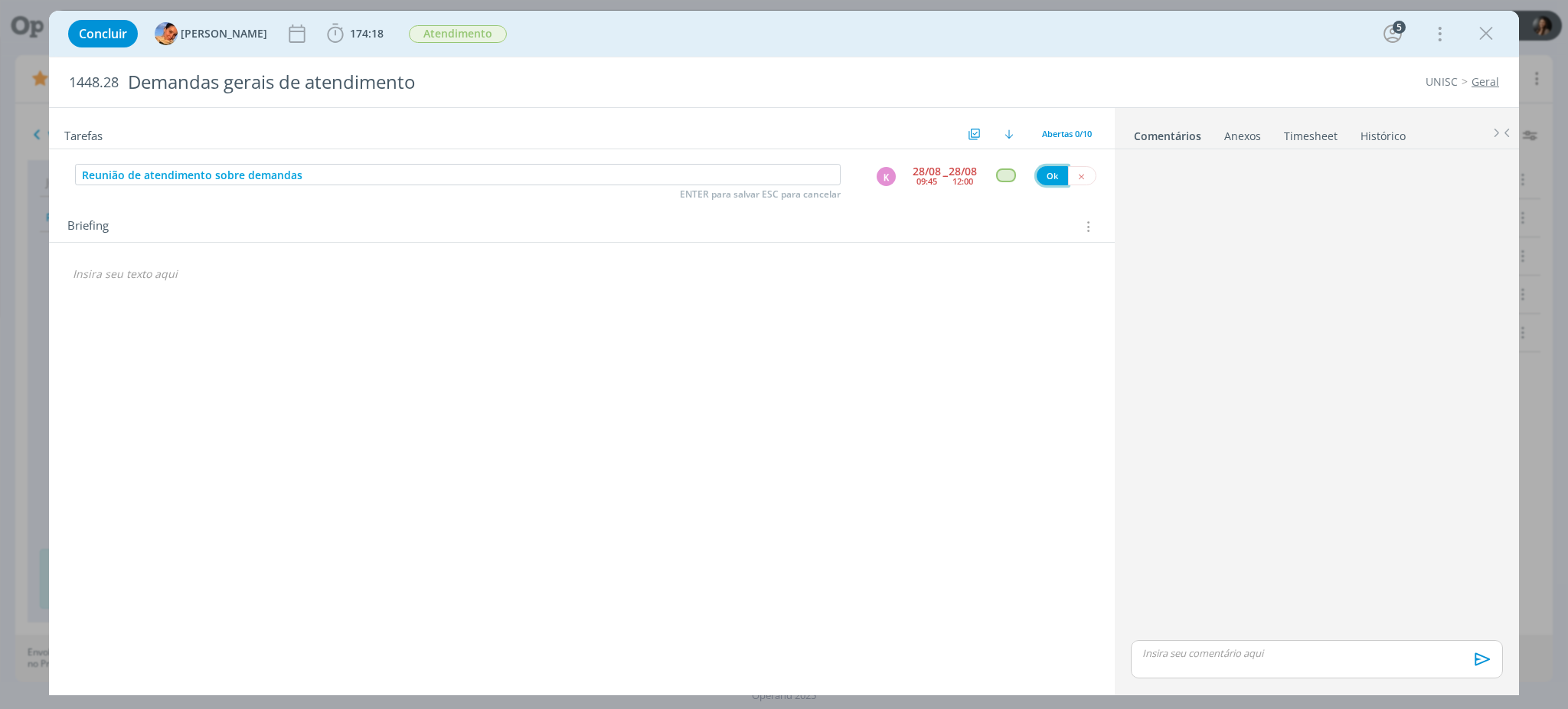
click at [1049, 170] on button "Ok" at bounding box center [1053, 175] width 32 height 19
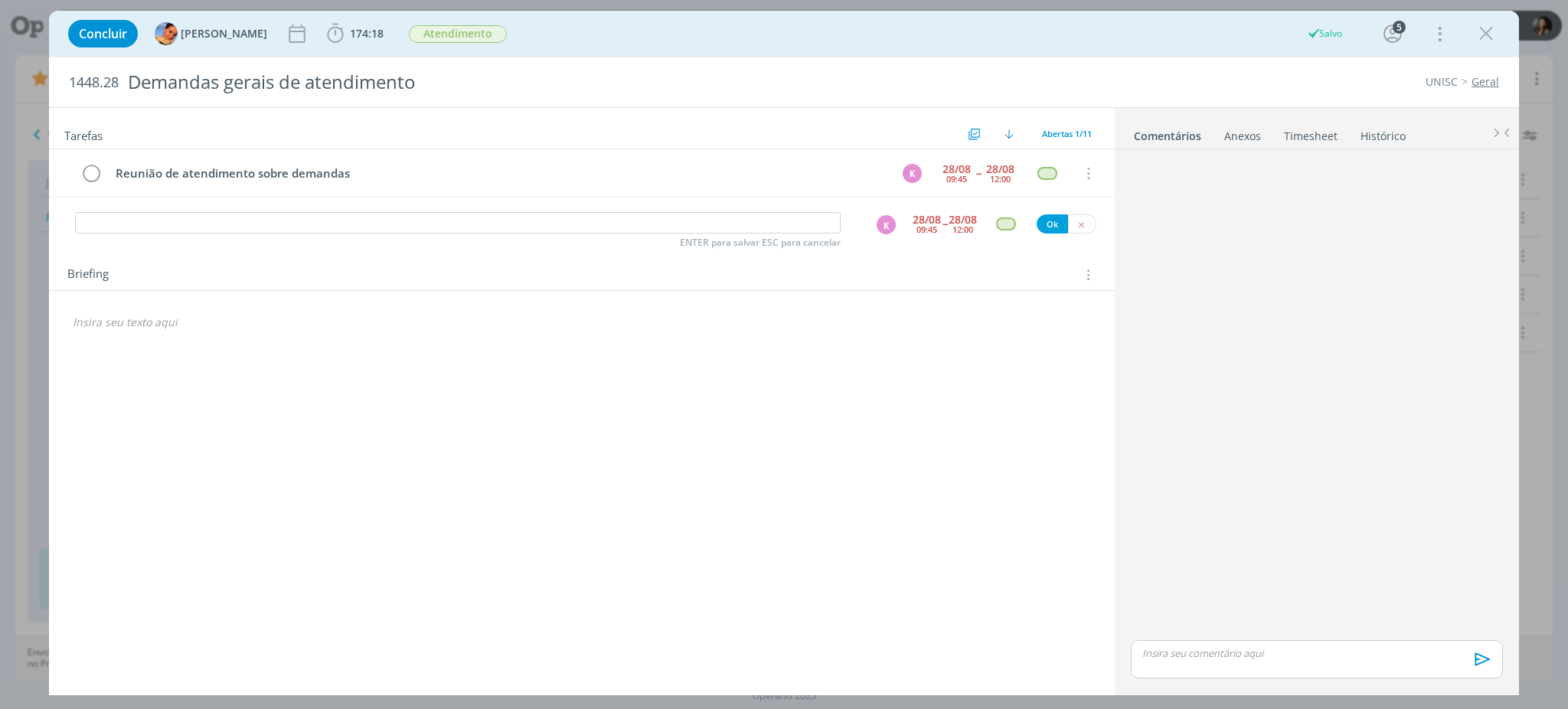
click at [303, 208] on div "Reunião de atendimento sobre demandas K [DATE] 09:45 -- [DATE] 12:00 Cancelar" at bounding box center [582, 179] width 1066 height 61
click at [314, 229] on input "dialog" at bounding box center [457, 223] width 765 height 22
paste input "Reunião de atendimento sobre demandas"
click at [882, 225] on div "K" at bounding box center [885, 224] width 19 height 19
type input "Reunião de atendimento sobre demandas"
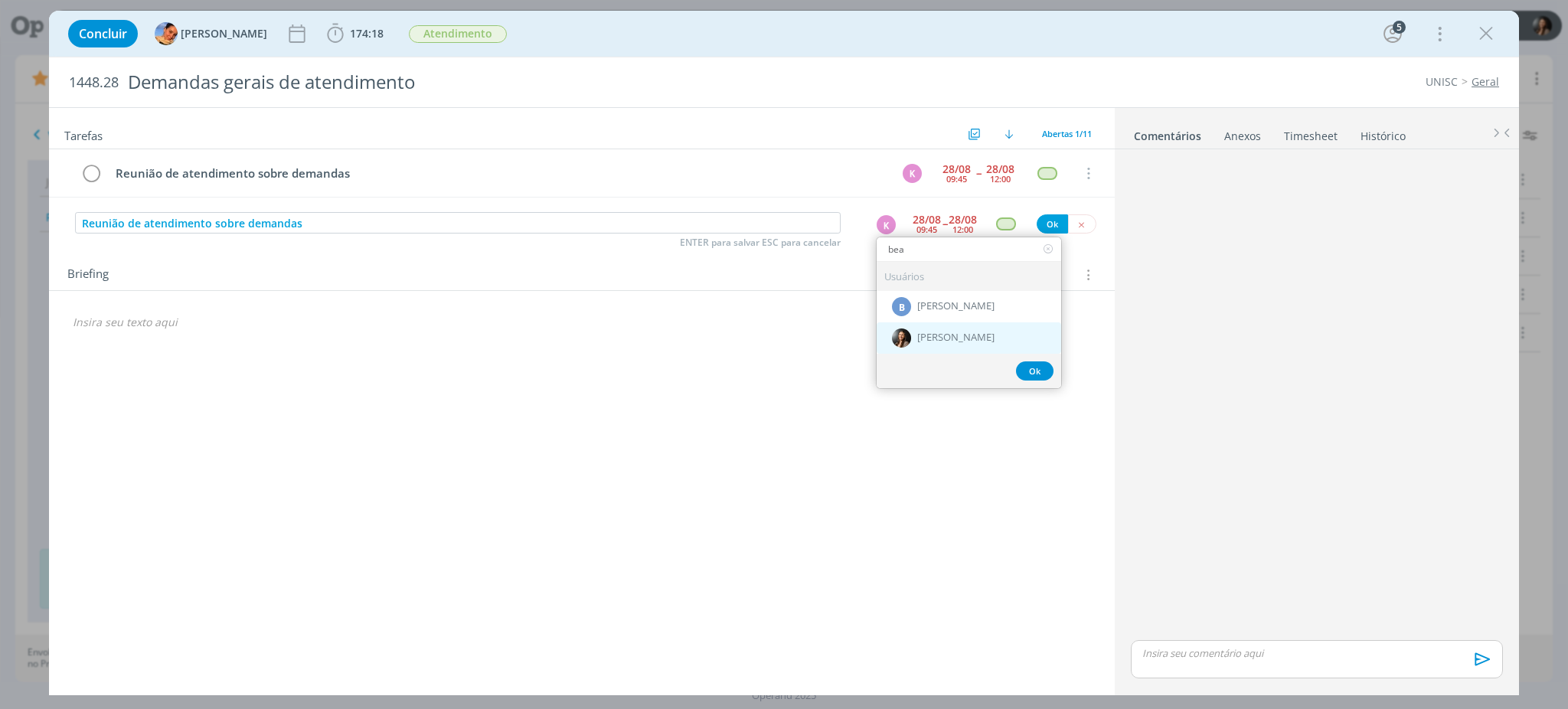
type input "bea"
click at [948, 339] on span "[PERSON_NAME]" at bounding box center [956, 339] width 77 height 12
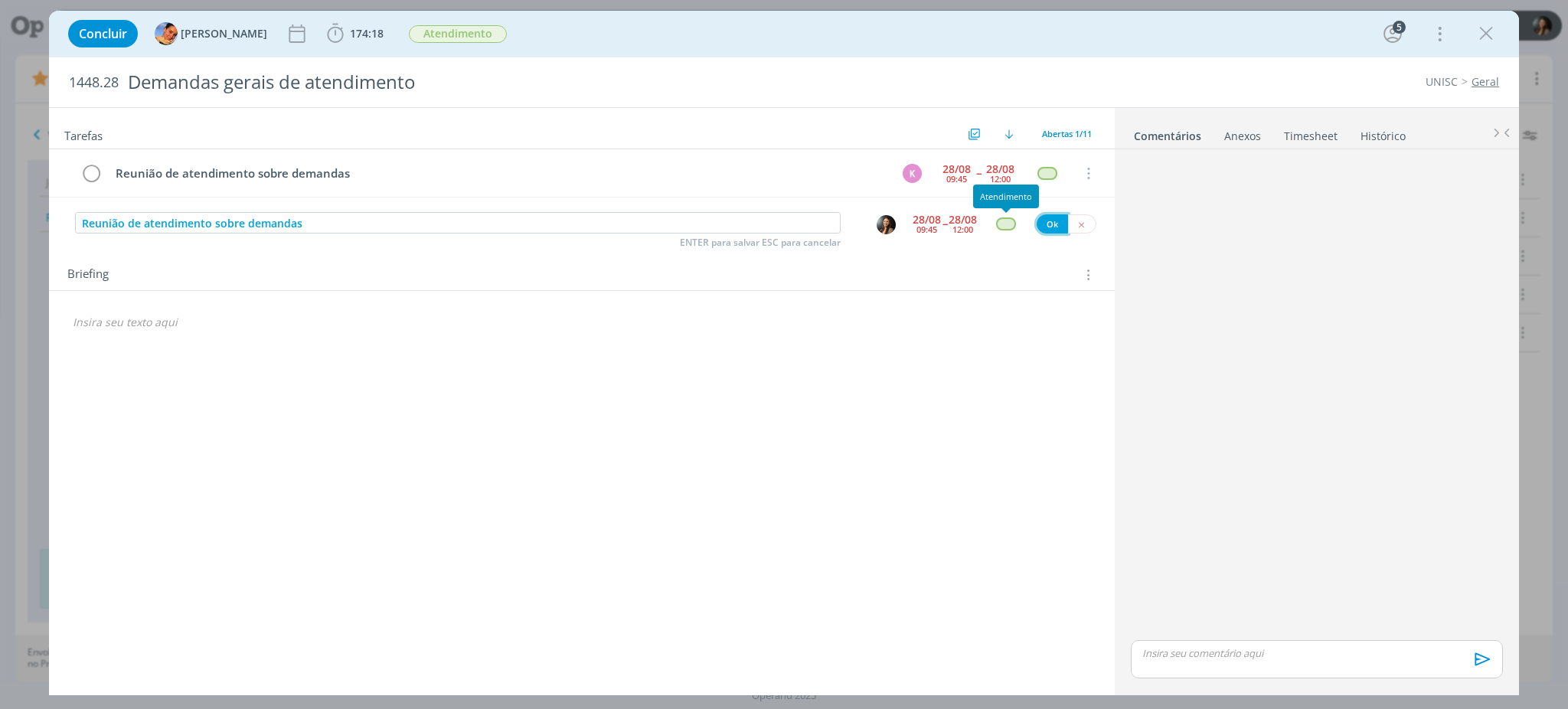
click at [1048, 221] on button "Ok" at bounding box center [1053, 223] width 32 height 19
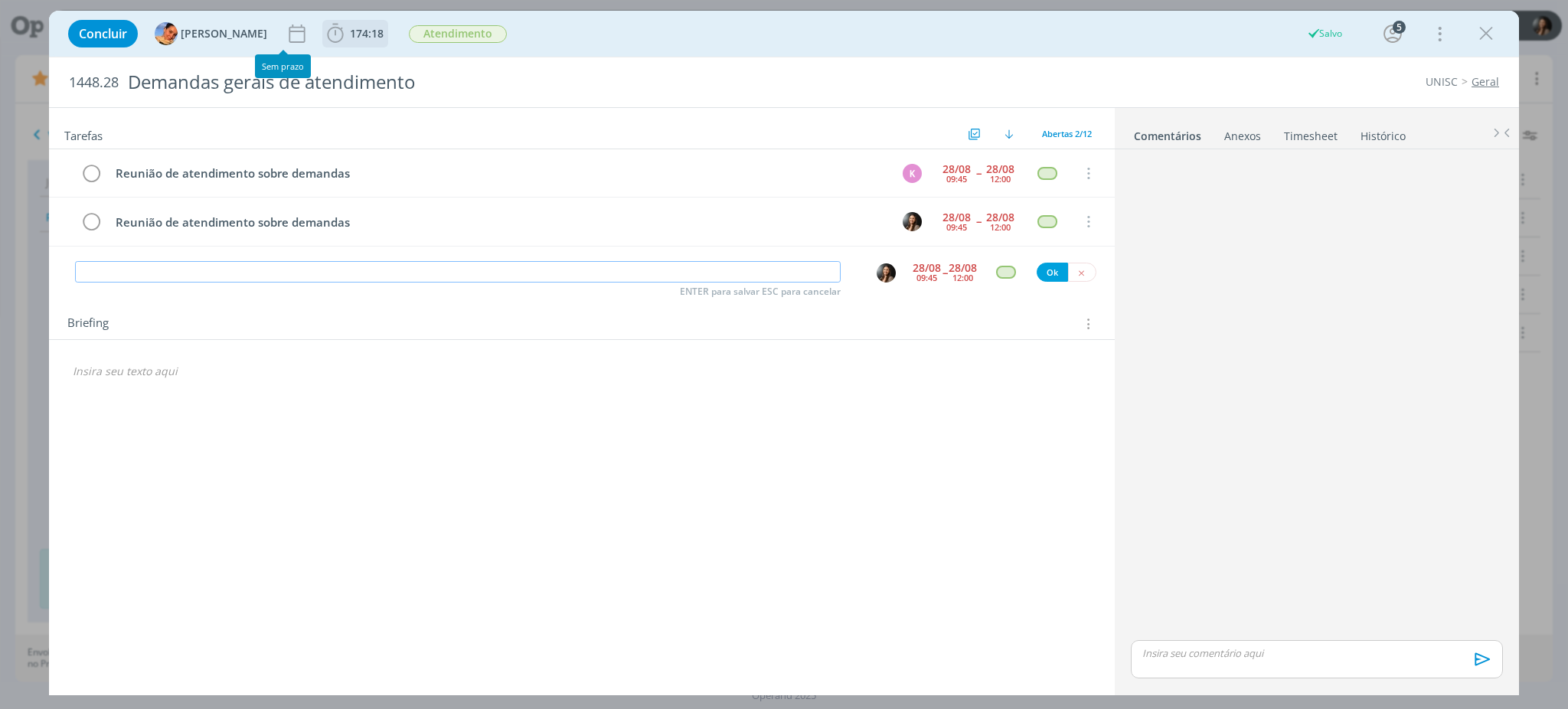
click at [339, 22] on span "174:18" at bounding box center [354, 33] width 63 height 23
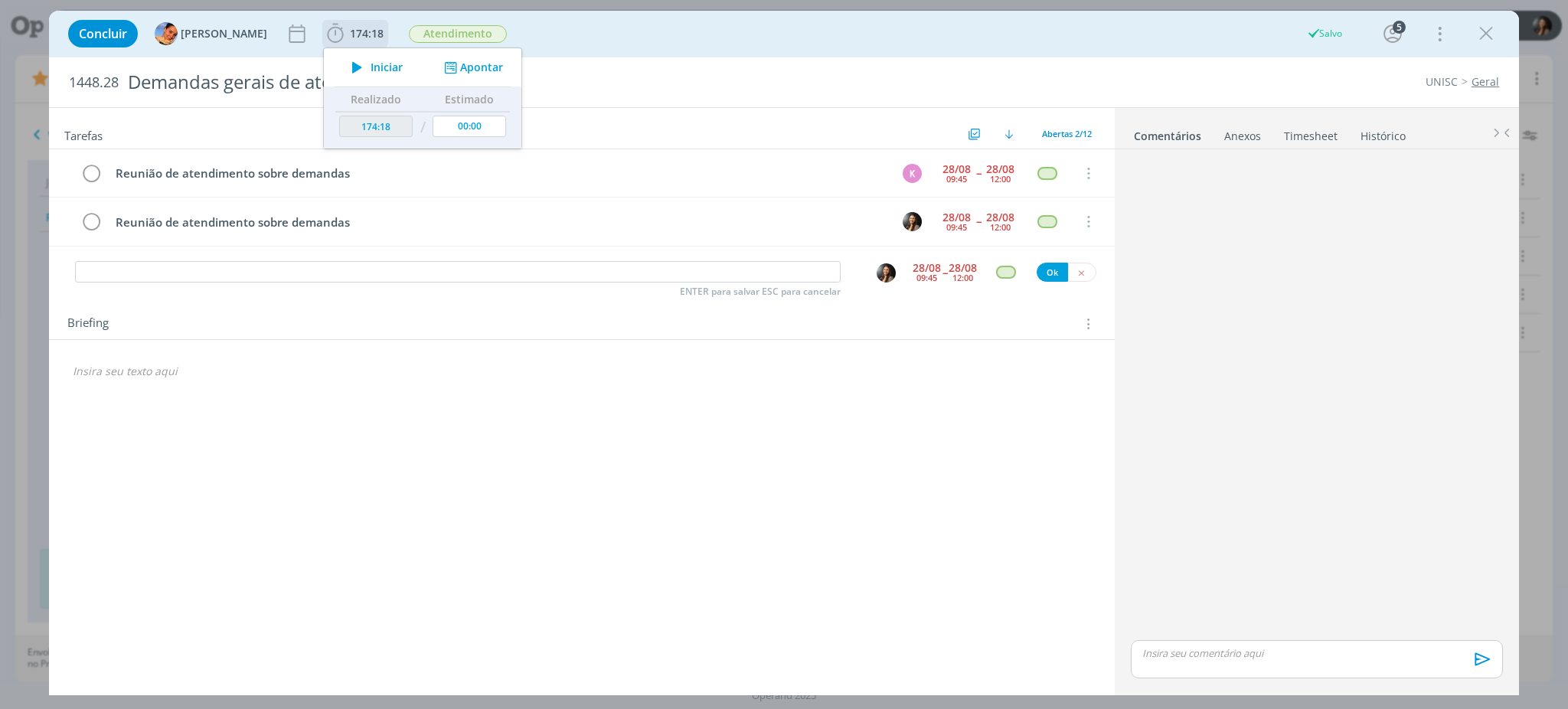
click at [473, 62] on button "Apontar" at bounding box center [472, 68] width 64 height 16
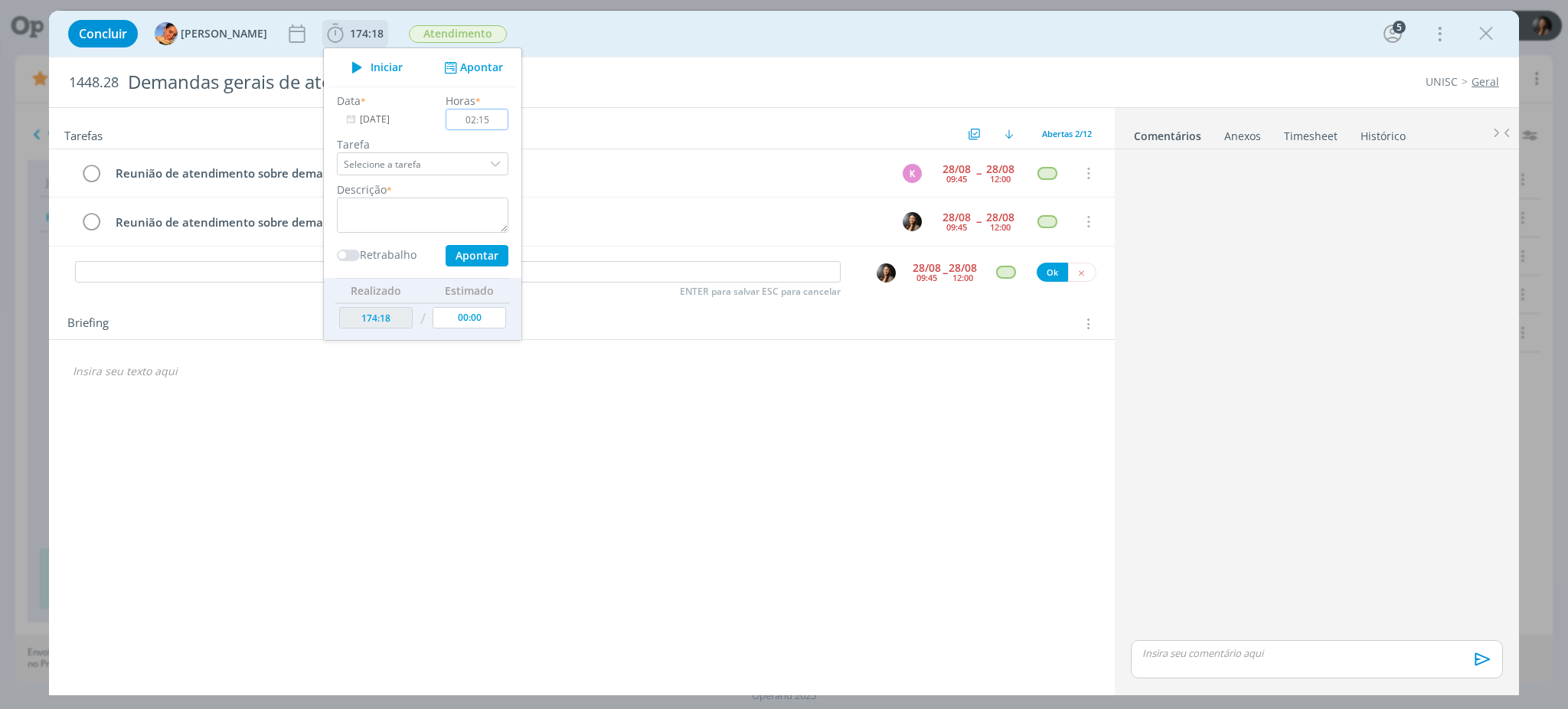
type input "02:15"
click at [434, 217] on textarea "dialog" at bounding box center [422, 214] width 172 height 35
paste textarea "Reunião de atendimento sobre demandas"
click at [471, 255] on button "Apontar" at bounding box center [476, 256] width 63 height 22
type textarea "Reunião de atendimento sobre demandas"
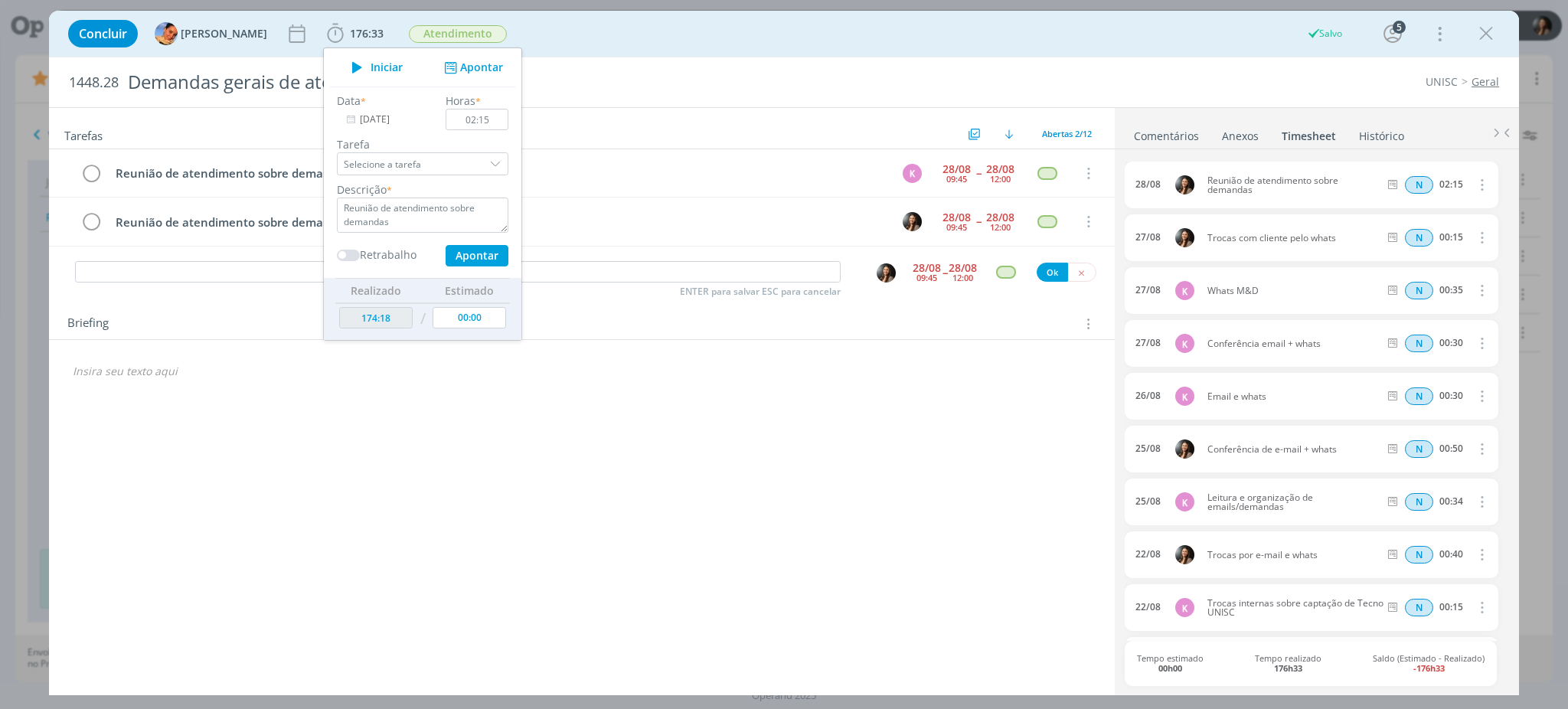
type input "00:00"
type input "176:33"
drag, startPoint x: 602, startPoint y: 490, endPoint x: 568, endPoint y: 392, distance: 103.7
click at [591, 454] on div "Tarefas Usar Job de template Criar template a partir deste job Visualizar Templ…" at bounding box center [582, 395] width 1066 height 575
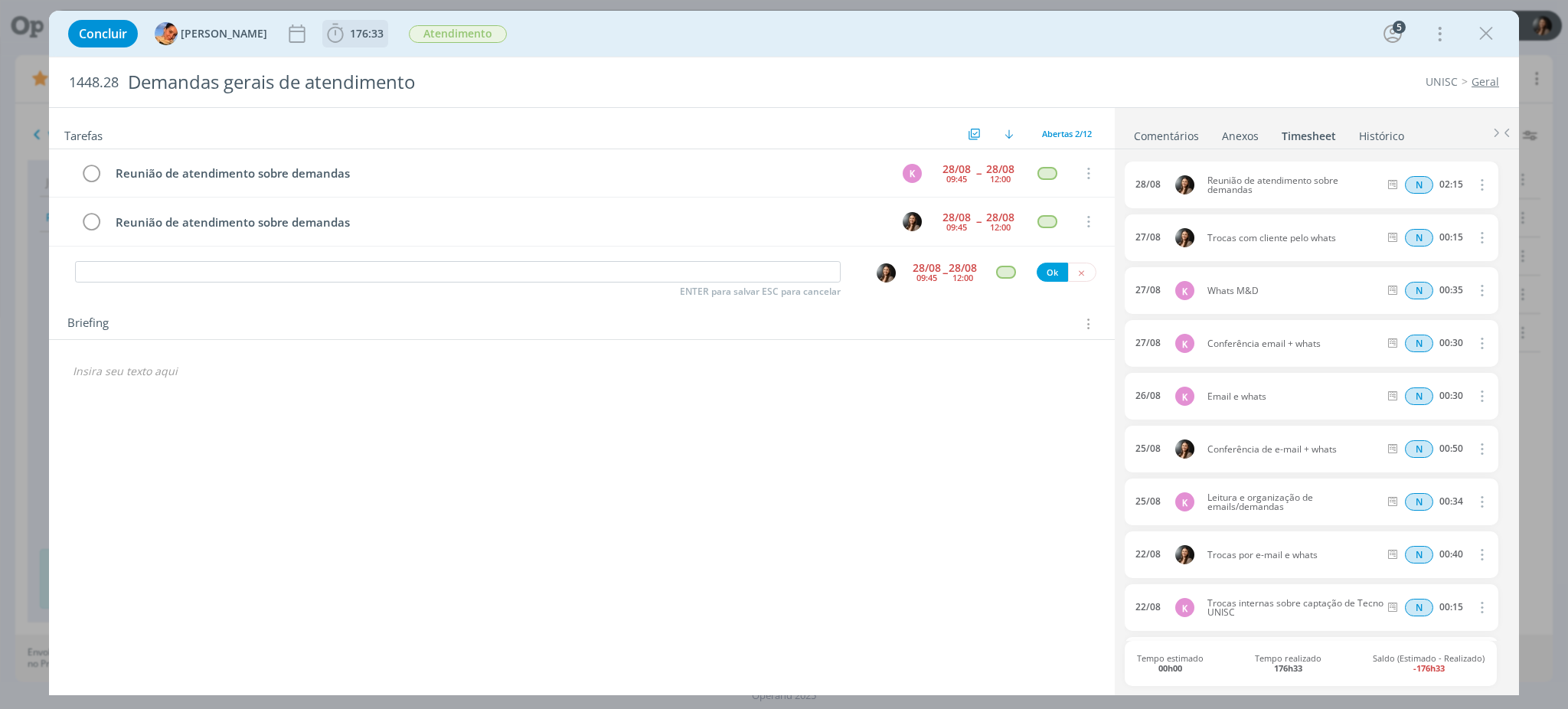
click at [340, 41] on span "176:33" at bounding box center [354, 33] width 63 height 23
click at [1480, 37] on icon "dialog" at bounding box center [1486, 33] width 23 height 23
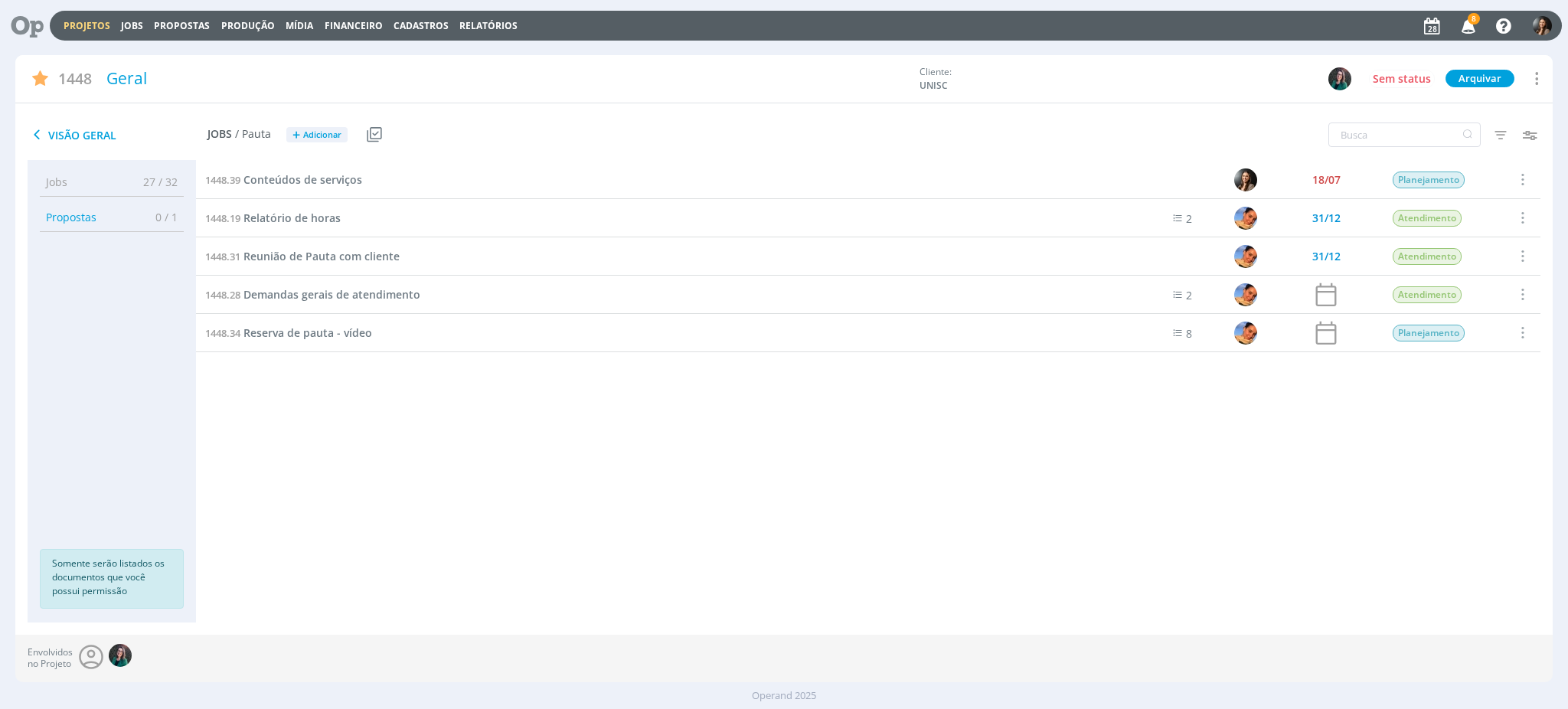
click at [77, 26] on link "Projetos" at bounding box center [86, 25] width 47 height 13
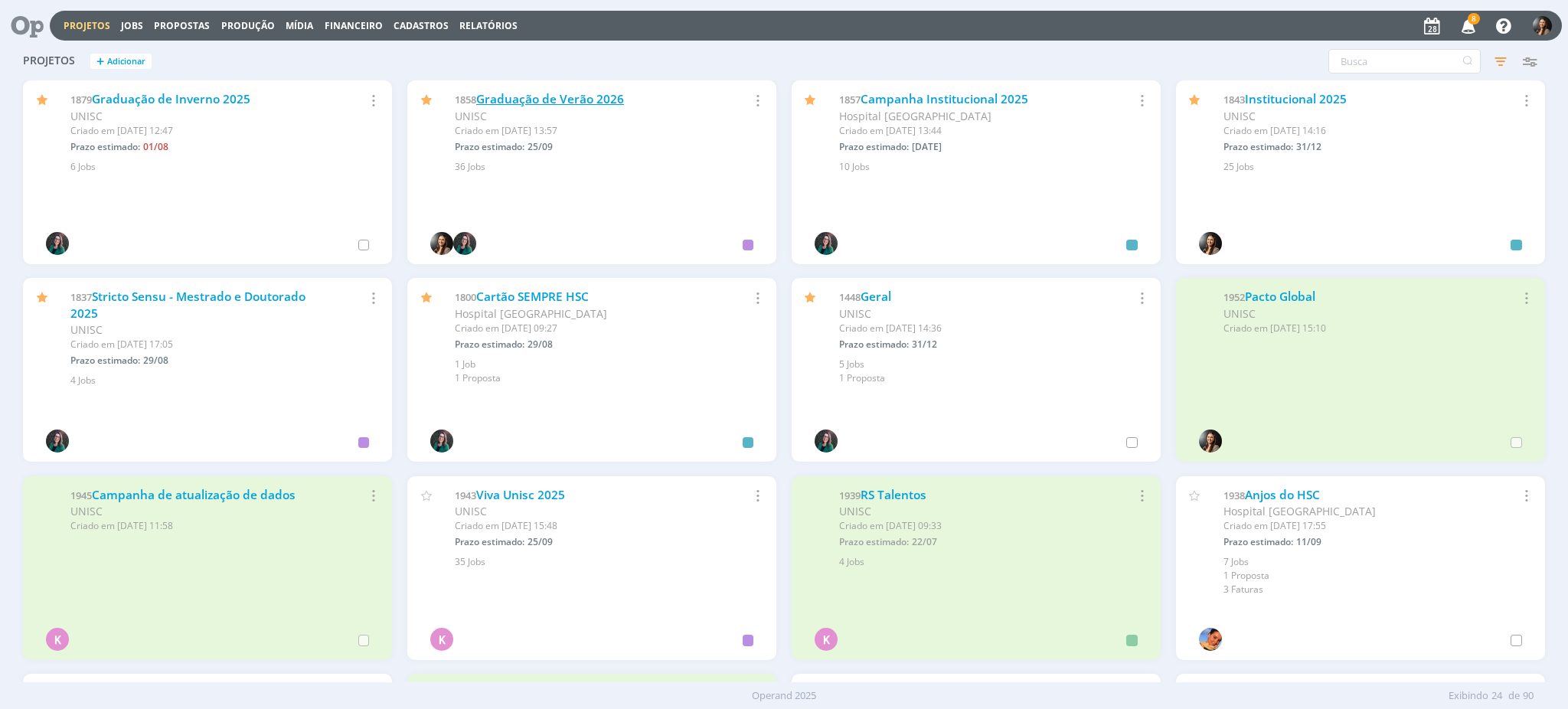
click at [559, 95] on link "Graduação de Verão 2026" at bounding box center [550, 99] width 148 height 16
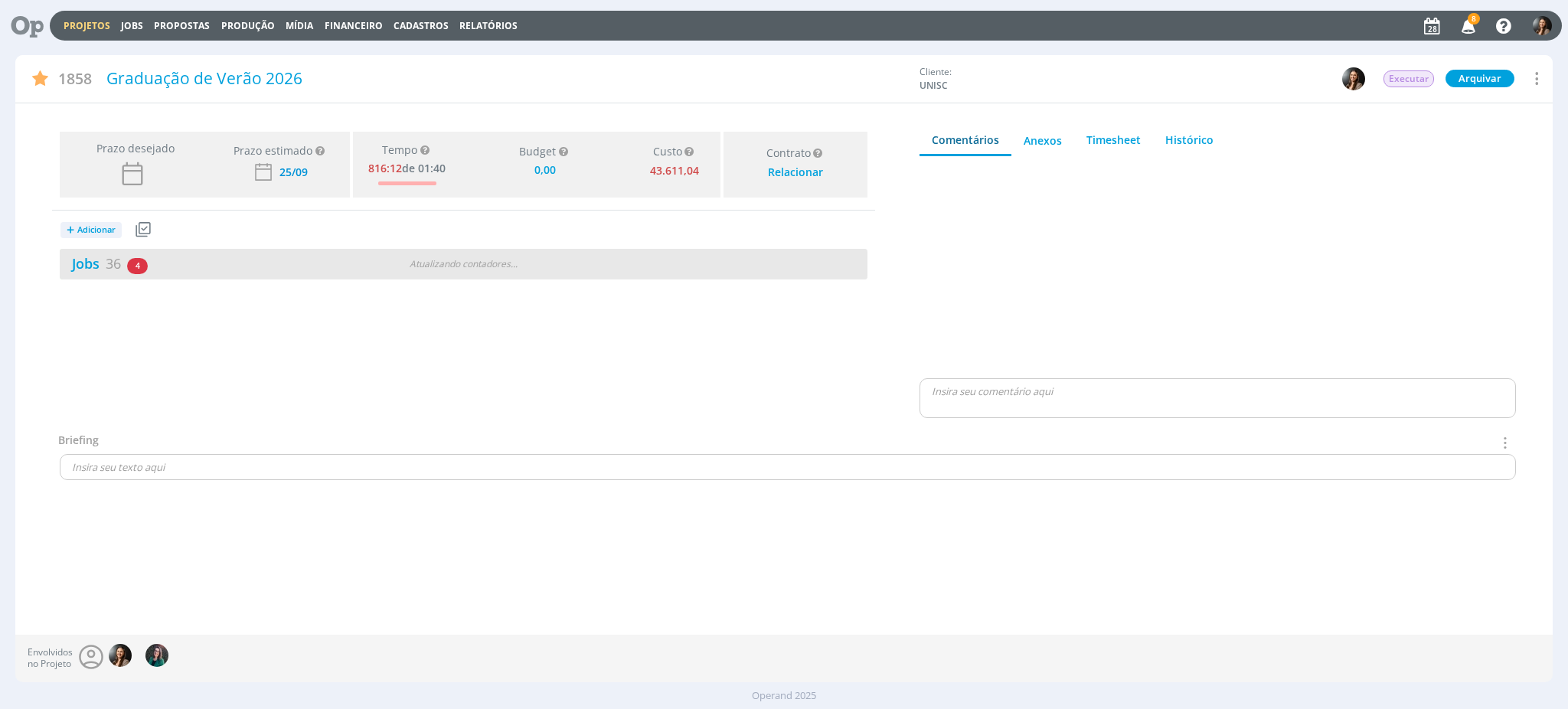
type input "0,00"
click at [230, 266] on div "Jobs 36 4 atrasados" at bounding box center [196, 263] width 273 height 21
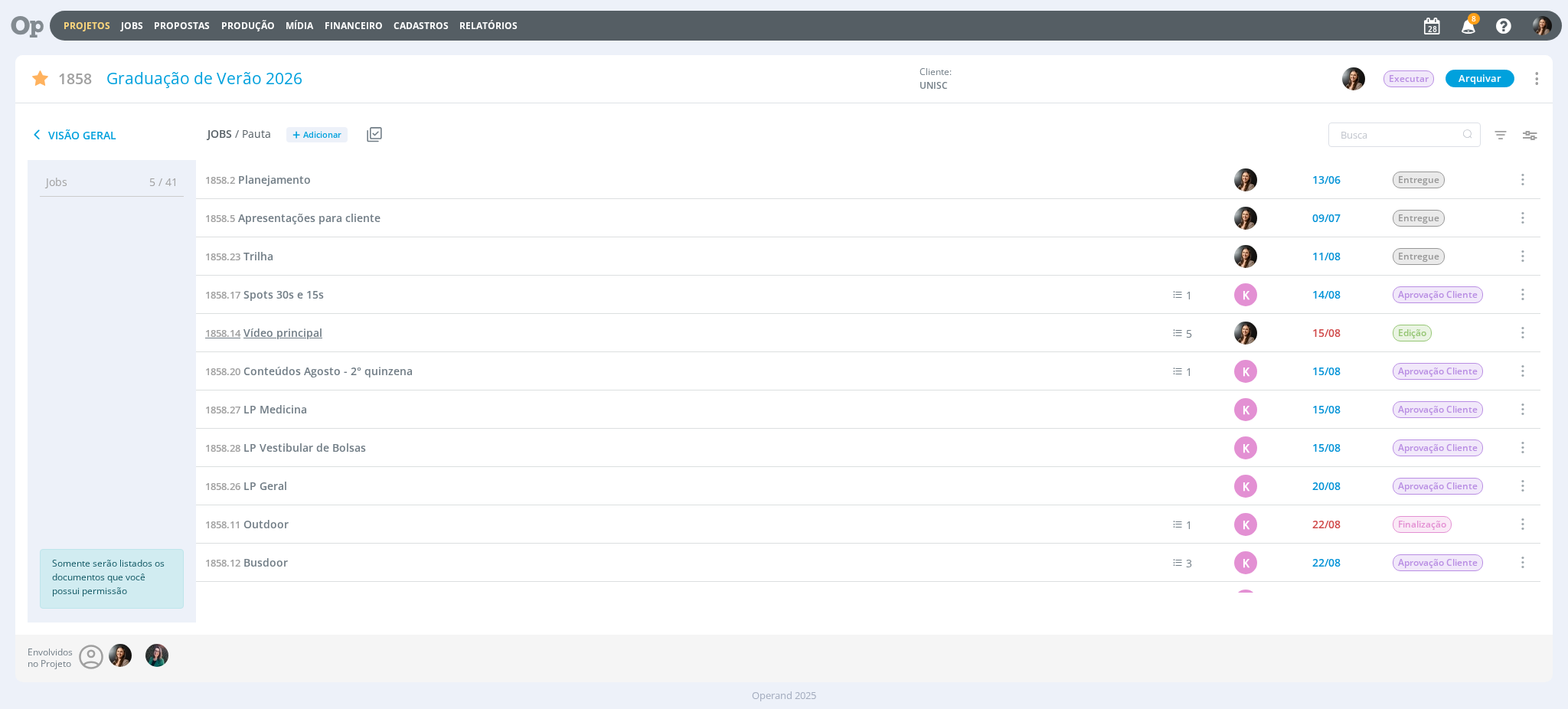
click at [273, 331] on span "Vídeo principal" at bounding box center [282, 333] width 78 height 15
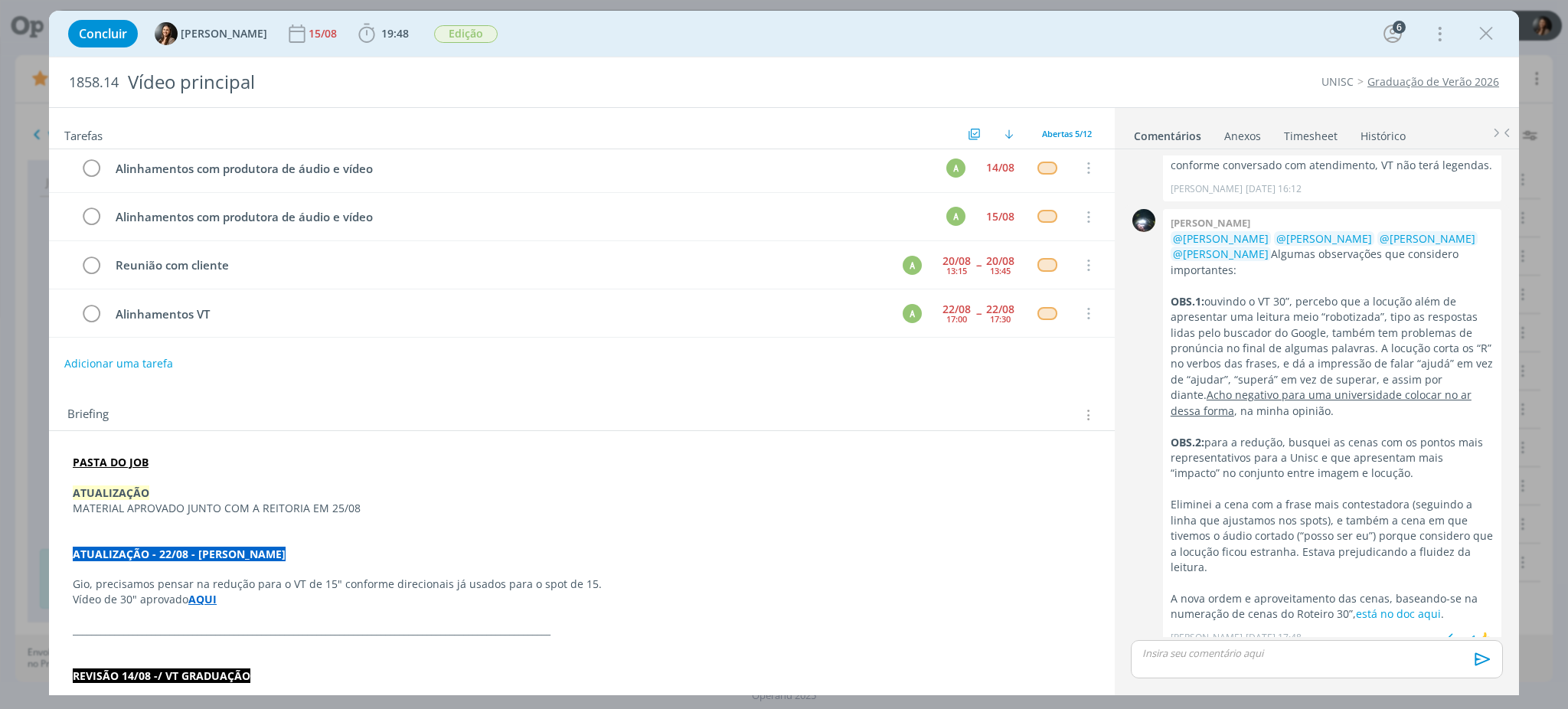
scroll to position [102, 0]
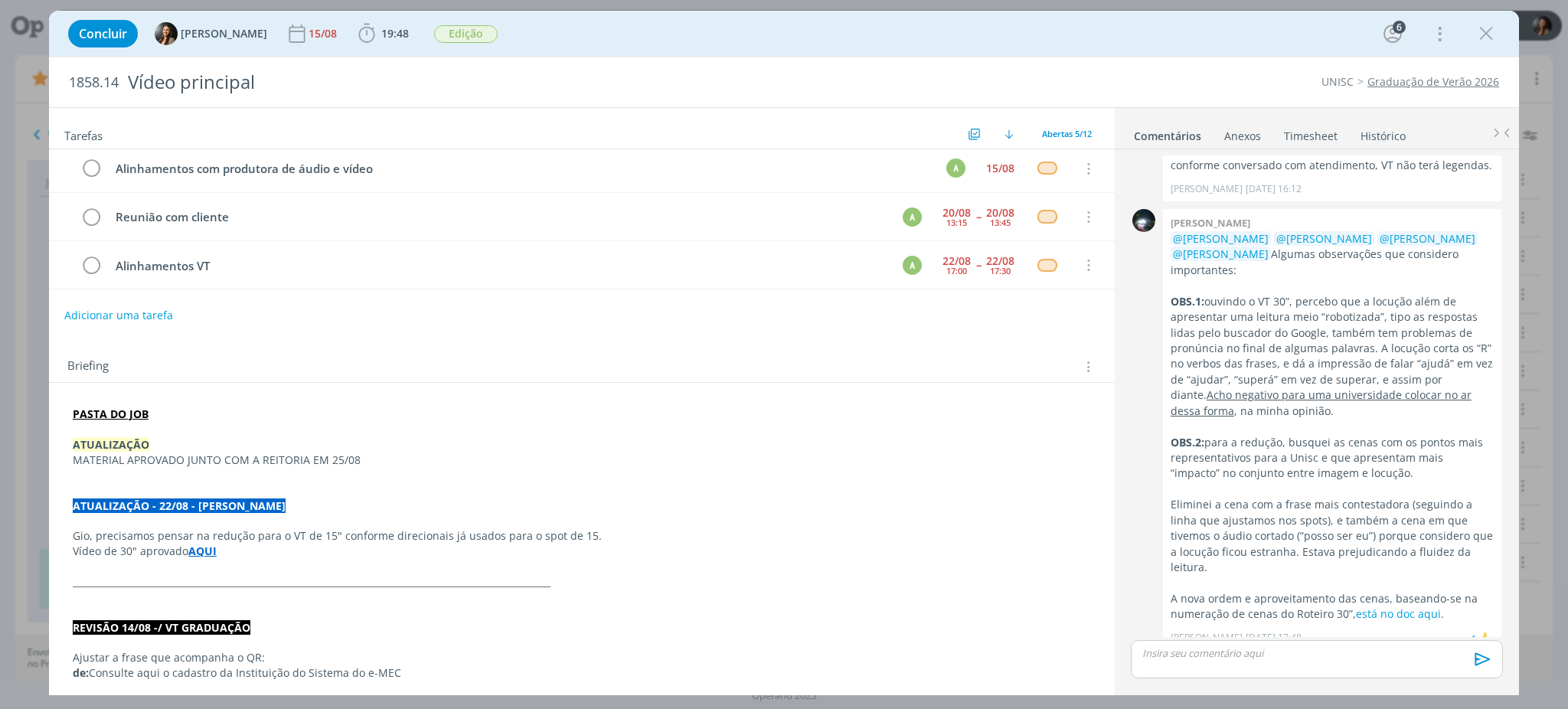
click at [1324, 128] on link "Timesheet" at bounding box center [1311, 133] width 56 height 22
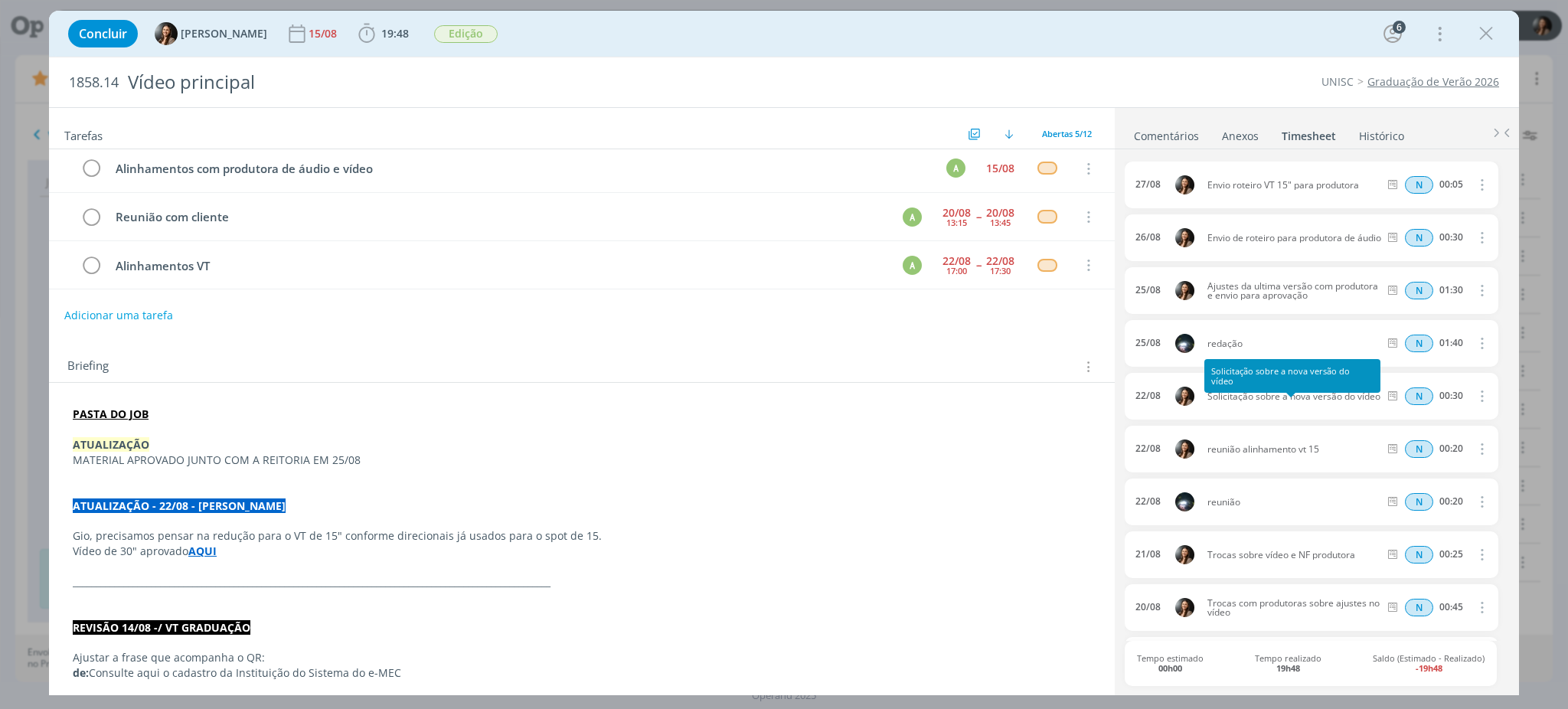
drag, startPoint x: 1274, startPoint y: 404, endPoint x: 1332, endPoint y: 400, distance: 58.1
click at [1332, 400] on div "22/08 Solicitação sobre a nova versão do vídeo N 00:30 Excluir Editar" at bounding box center [1311, 396] width 373 height 47
drag, startPoint x: 1278, startPoint y: 455, endPoint x: 1337, endPoint y: 442, distance: 60.4
click at [1337, 441] on div "22/08 reunião alinhamento vt 15 N 00:20 Excluir Editar" at bounding box center [1311, 449] width 373 height 47
drag, startPoint x: 384, startPoint y: 29, endPoint x: 381, endPoint y: 38, distance: 9.5
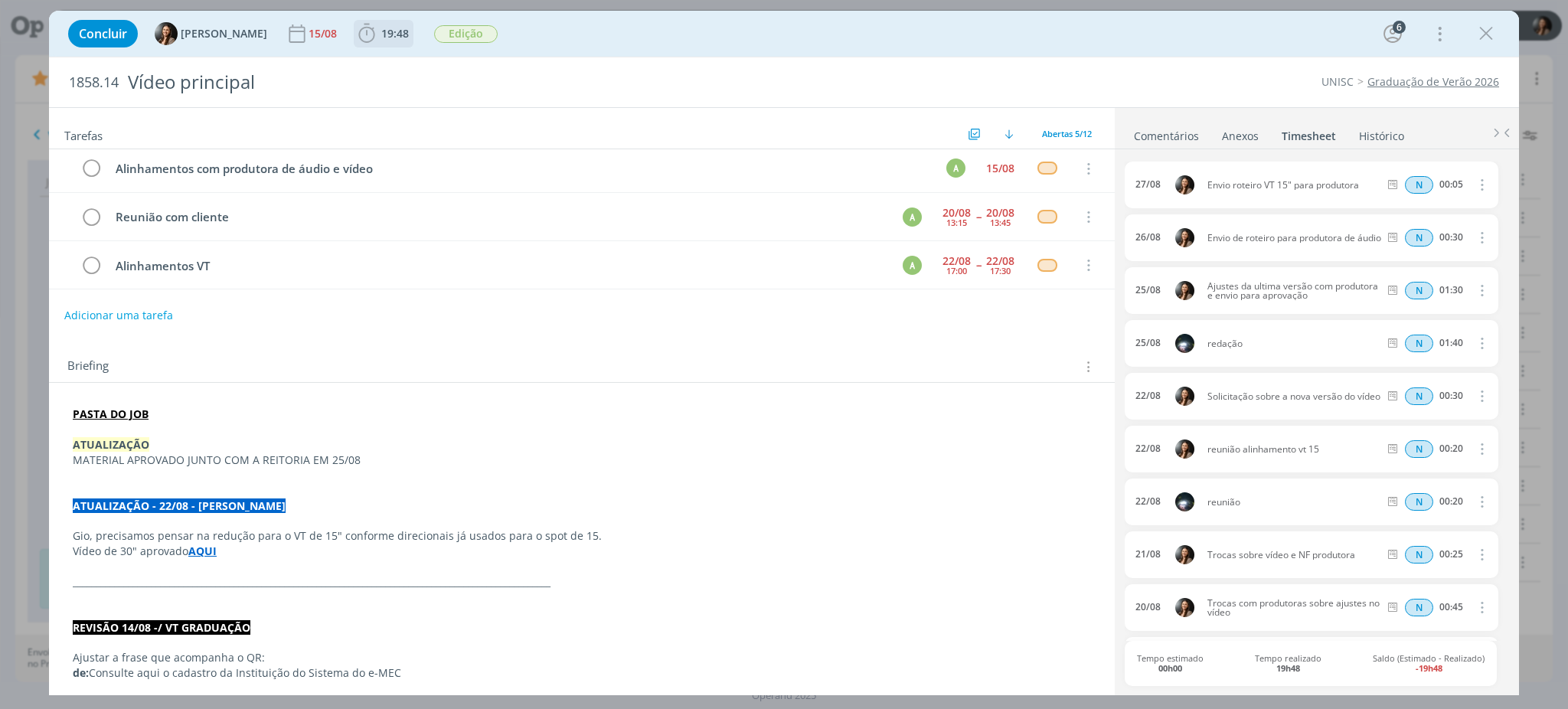
click at [384, 30] on span "19:48" at bounding box center [395, 33] width 28 height 15
click at [497, 65] on button "Apontar" at bounding box center [503, 68] width 64 height 16
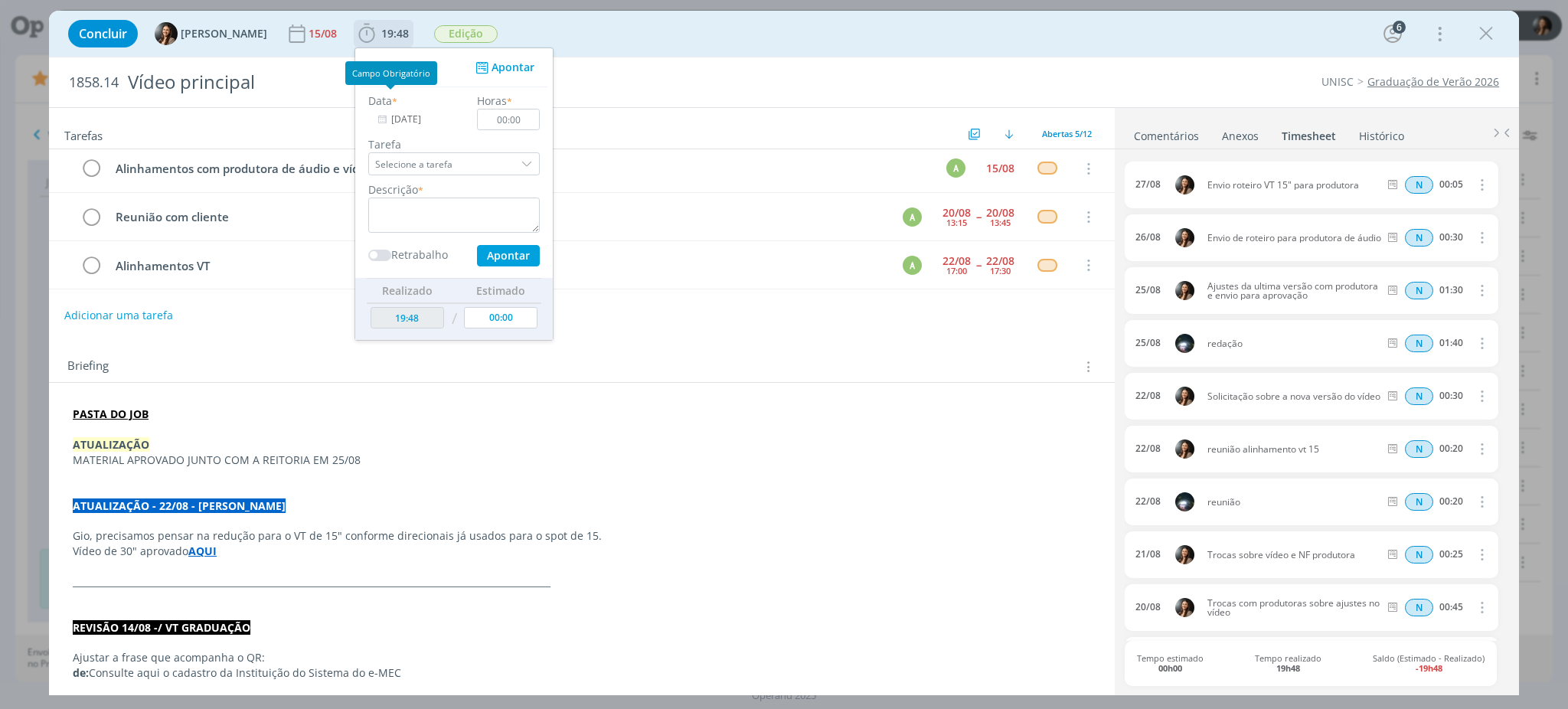
click at [382, 122] on icon "dialog" at bounding box center [381, 120] width 19 height 22
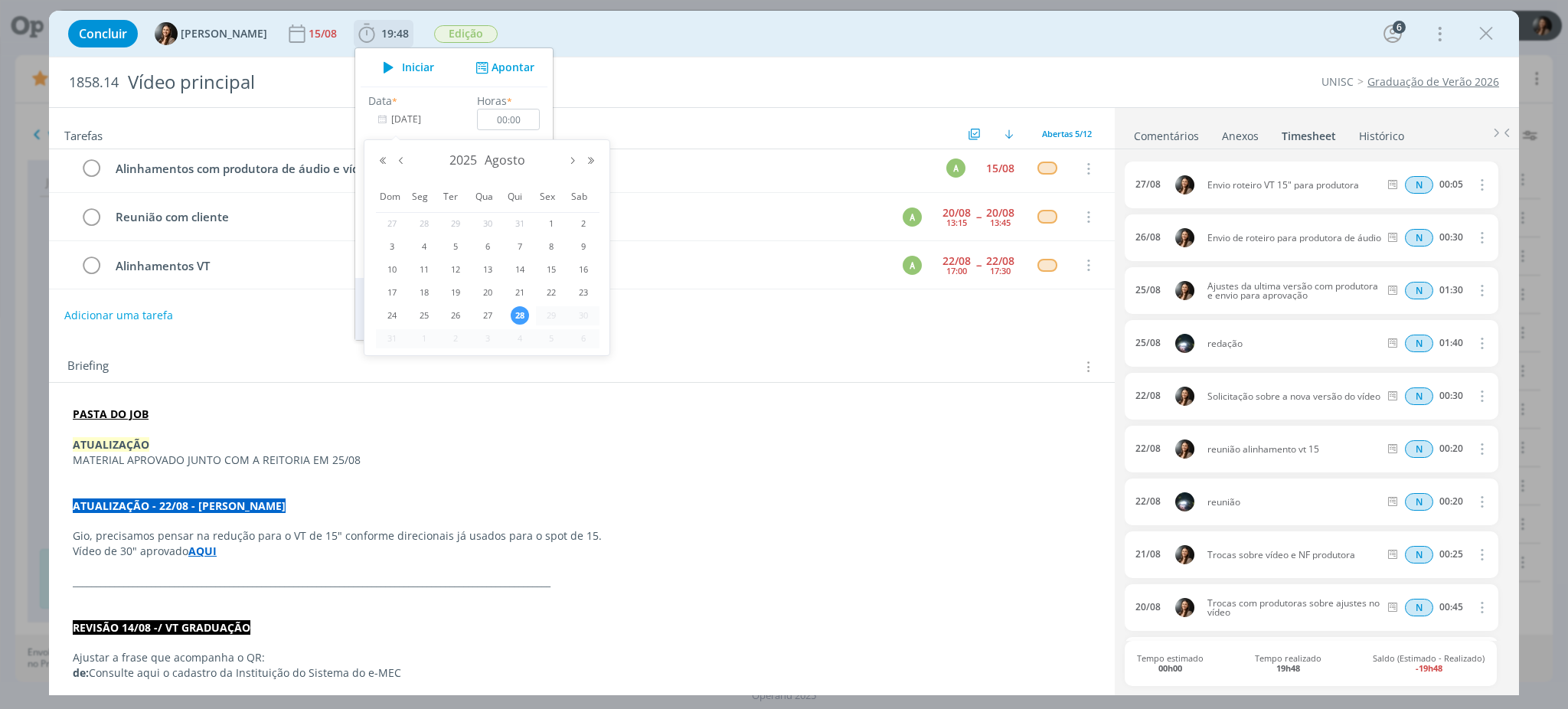
click at [372, 122] on icon "dialog" at bounding box center [381, 120] width 19 height 22
drag, startPoint x: 522, startPoint y: 316, endPoint x: 507, endPoint y: 287, distance: 32.6
click at [522, 317] on span "28" at bounding box center [520, 316] width 19 height 19
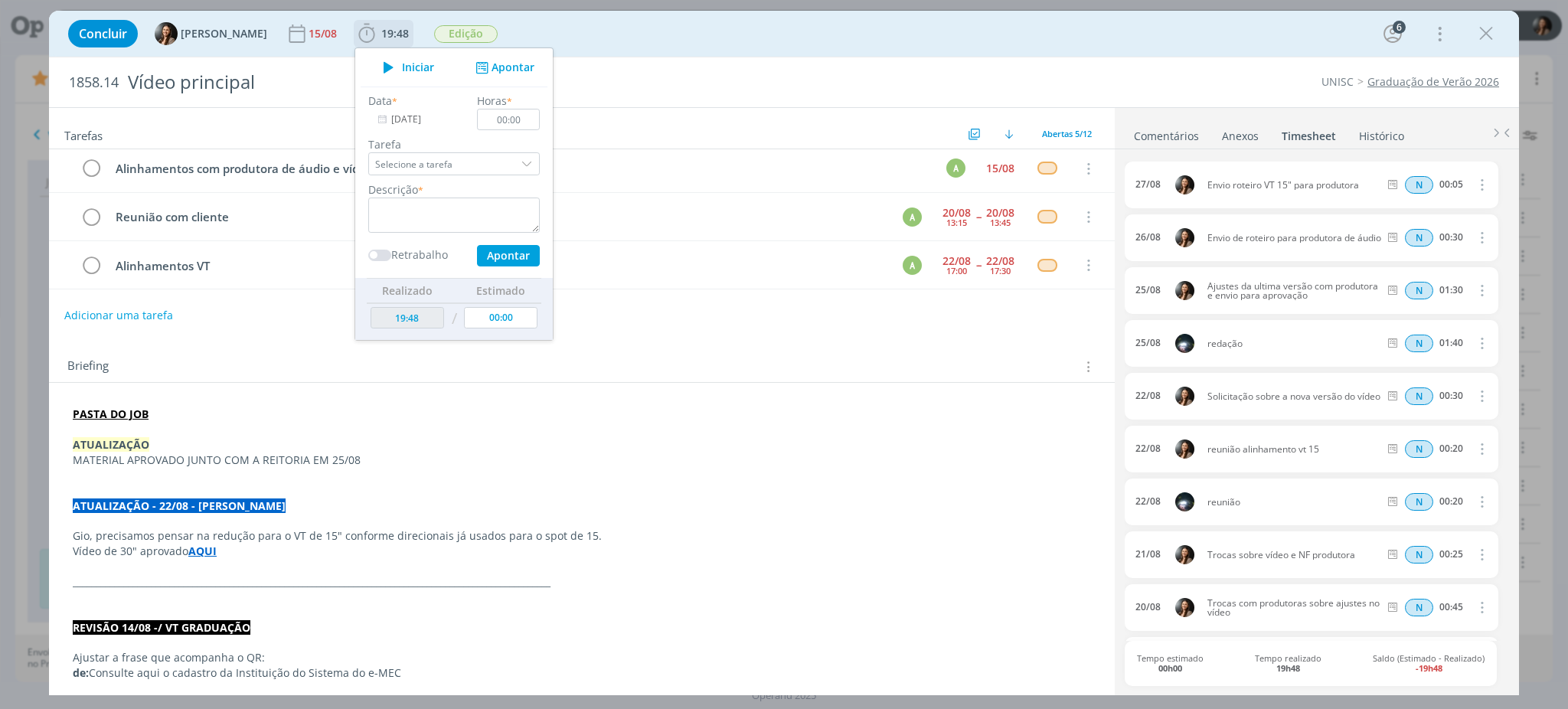
click at [537, 113] on div "Horas * 00:00" at bounding box center [508, 111] width 78 height 38
click at [524, 122] on input "00:00" at bounding box center [508, 120] width 63 height 22
type input "00:10"
click at [492, 213] on textarea "dialog" at bounding box center [454, 214] width 172 height 35
type textarea "E"
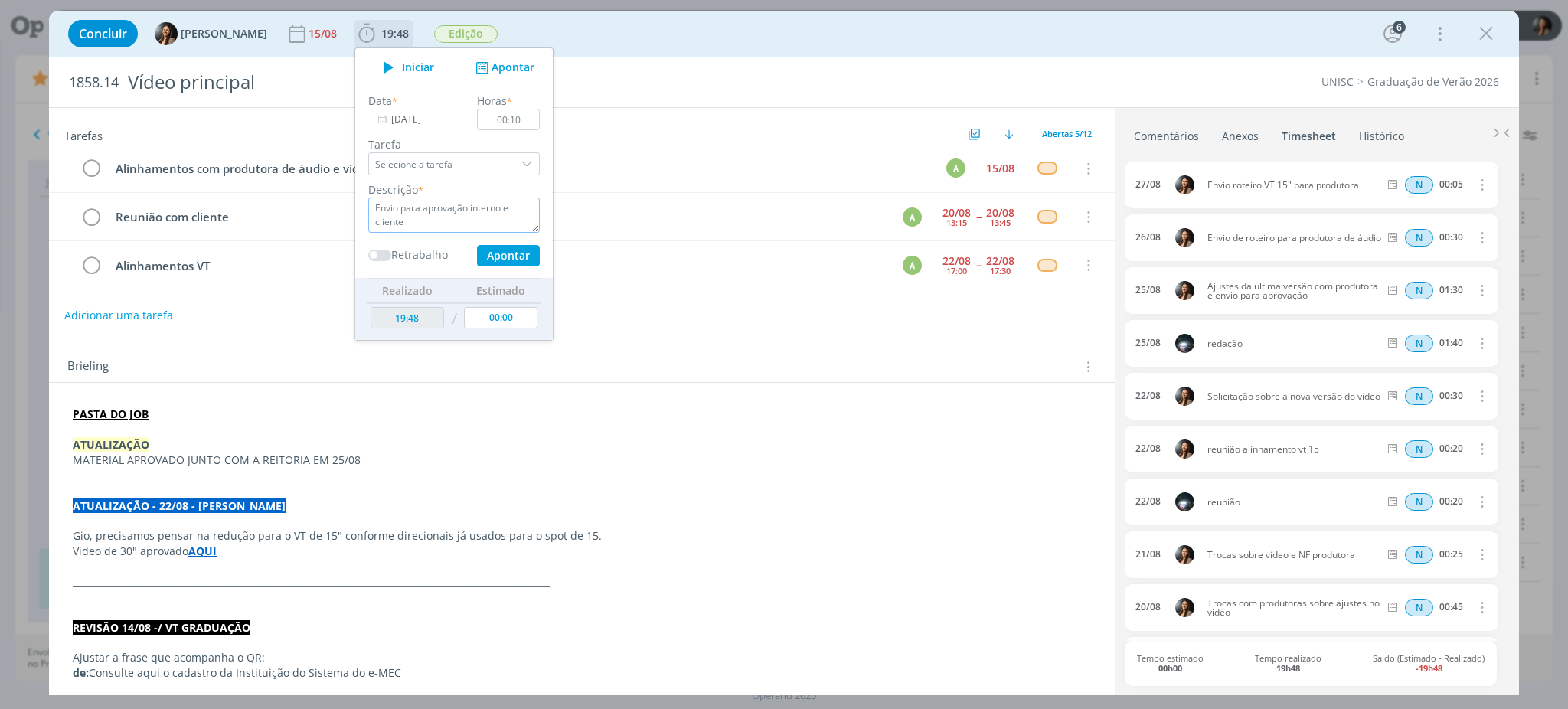
type textarea "Envio para aprovação interno e cliente"
click at [527, 119] on input "00:10" at bounding box center [508, 120] width 63 height 22
type input "00:15"
click at [500, 243] on div "Data * [DATE] Horas * 00:15 Tarefa Selecione a tarefa Descrição * Envio para ap…" at bounding box center [454, 179] width 187 height 174
click at [494, 260] on button "Apontar" at bounding box center [508, 256] width 63 height 22
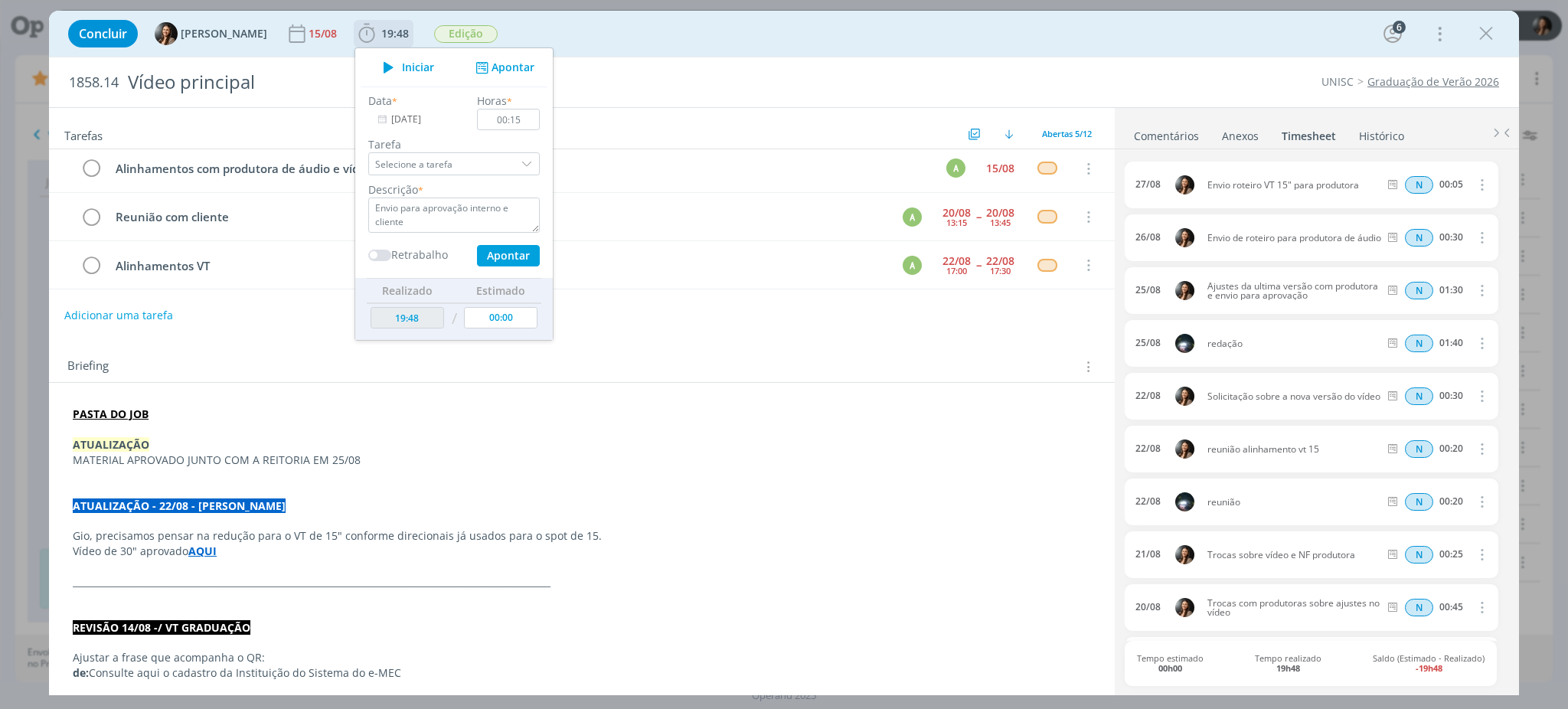
type textarea "Envio para aprovação interno e cliente"
type input "00:00"
type input "20:03"
